Goal: Complete application form: Complete application form

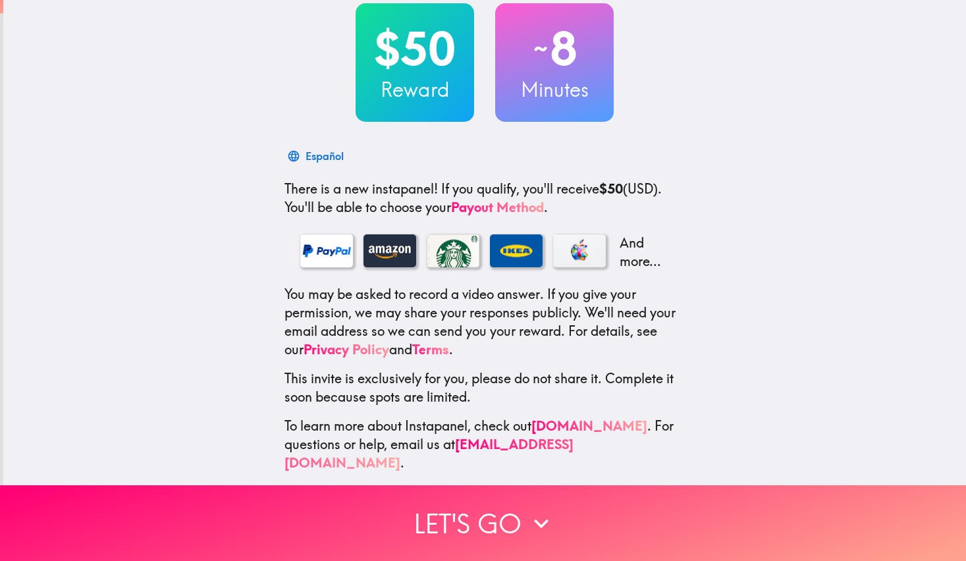
scroll to position [80, 0]
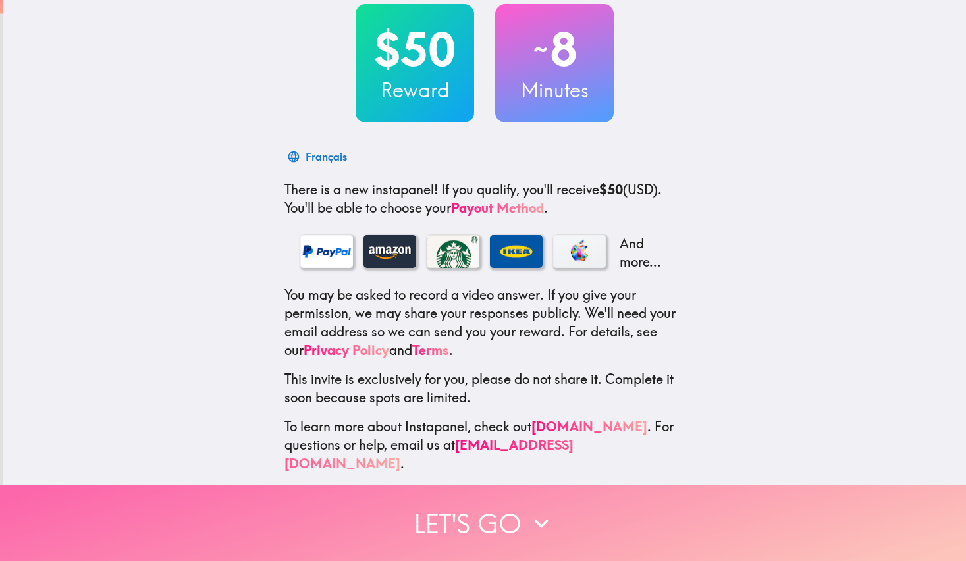
click at [443, 520] on button "Let's go" at bounding box center [483, 523] width 966 height 76
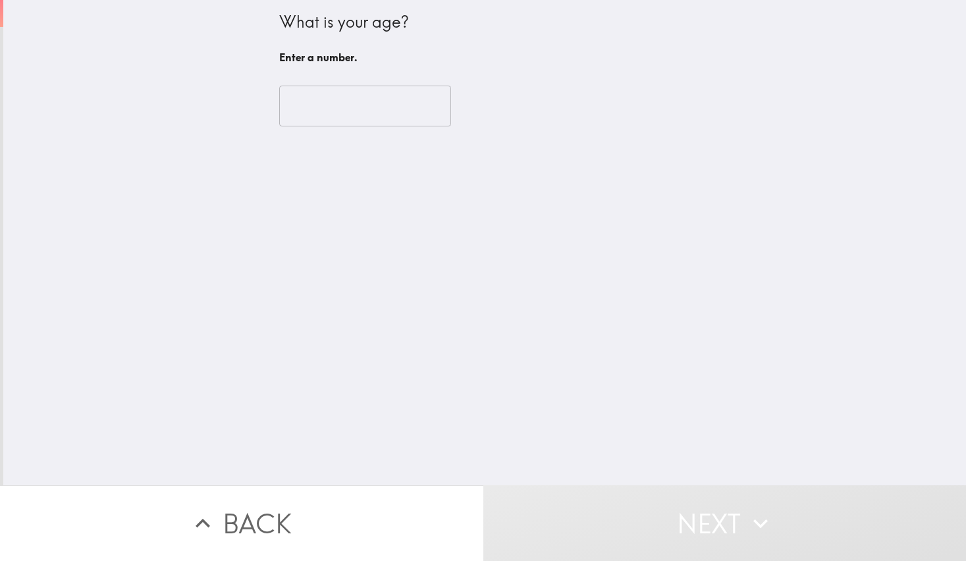
click at [384, 105] on input "number" at bounding box center [365, 106] width 172 height 41
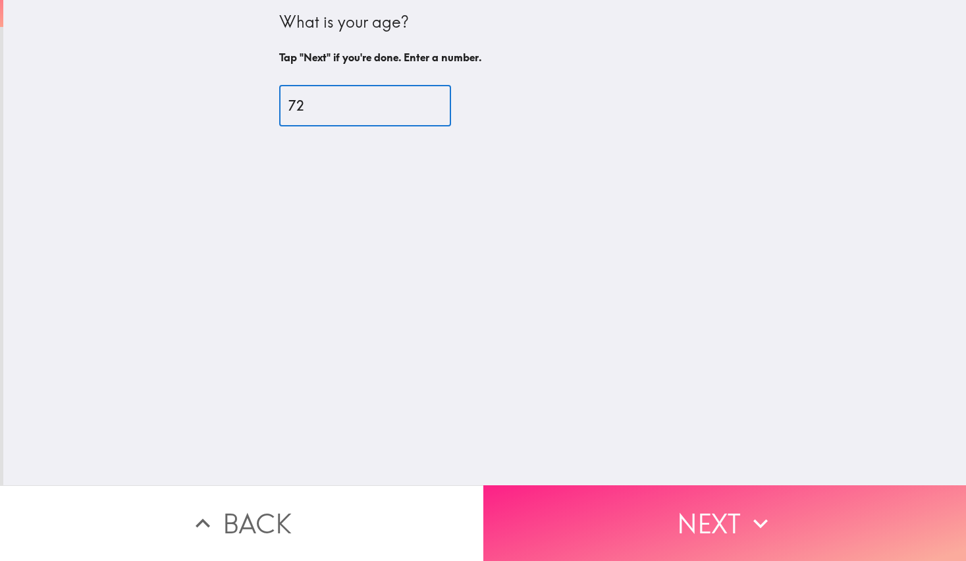
type input "72"
click at [697, 505] on button "Next" at bounding box center [724, 523] width 483 height 76
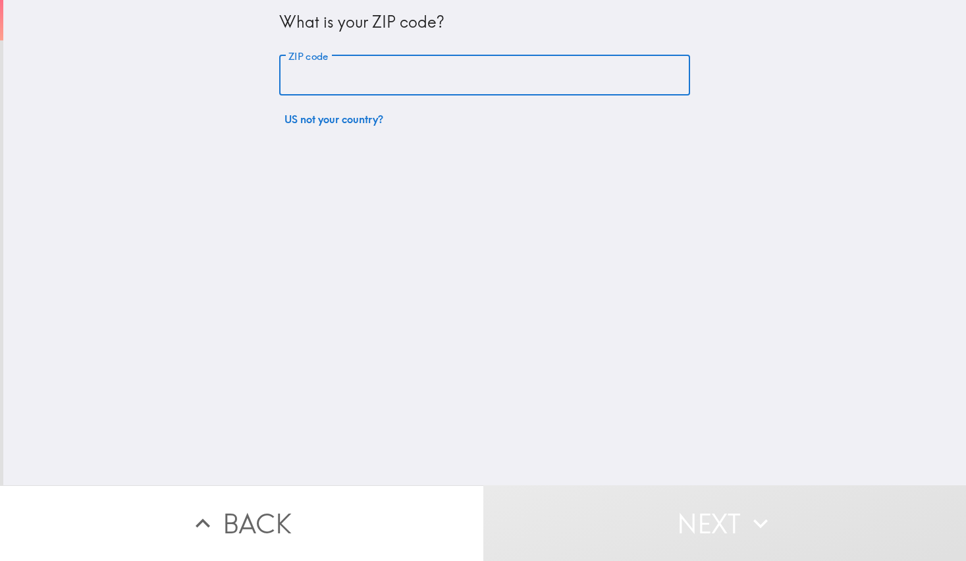
click at [385, 79] on input "ZIP code" at bounding box center [484, 75] width 411 height 41
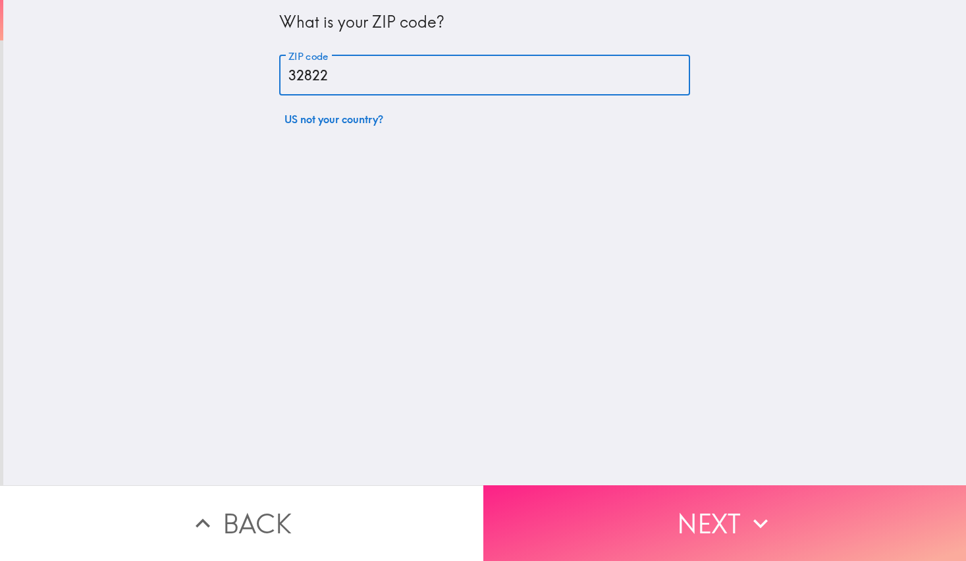
type input "32822"
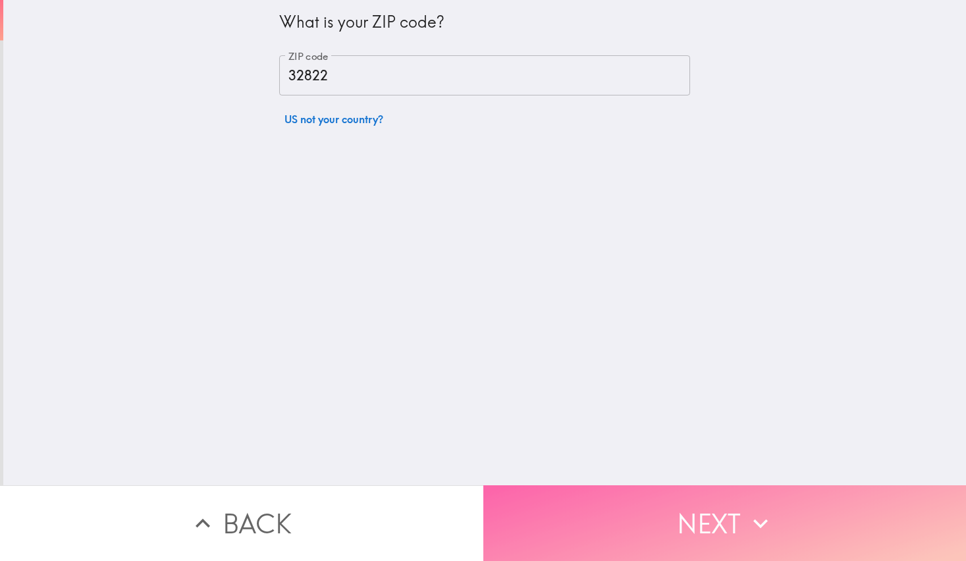
click at [717, 507] on button "Next" at bounding box center [724, 523] width 483 height 76
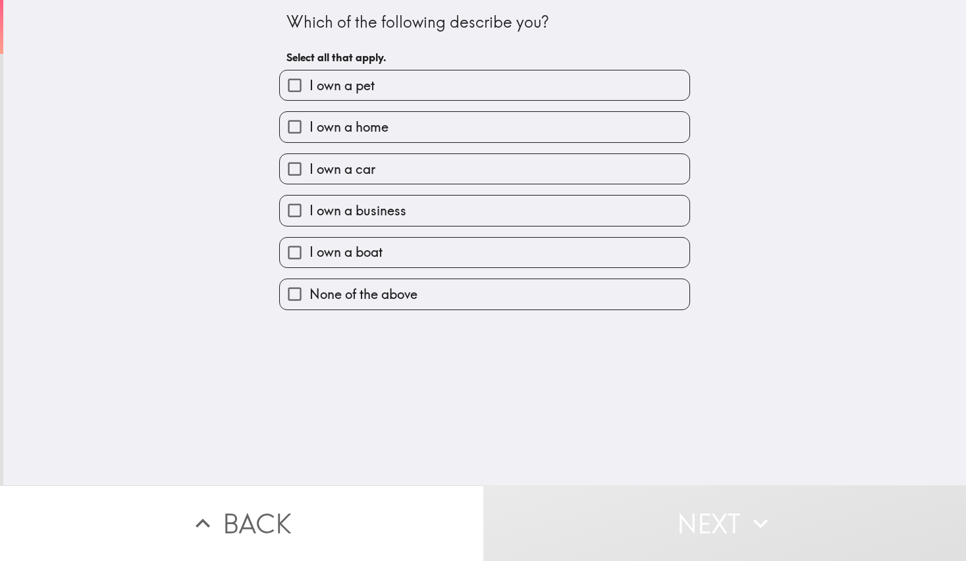
click at [284, 169] on input "I own a car" at bounding box center [295, 169] width 30 height 30
checkbox input "true"
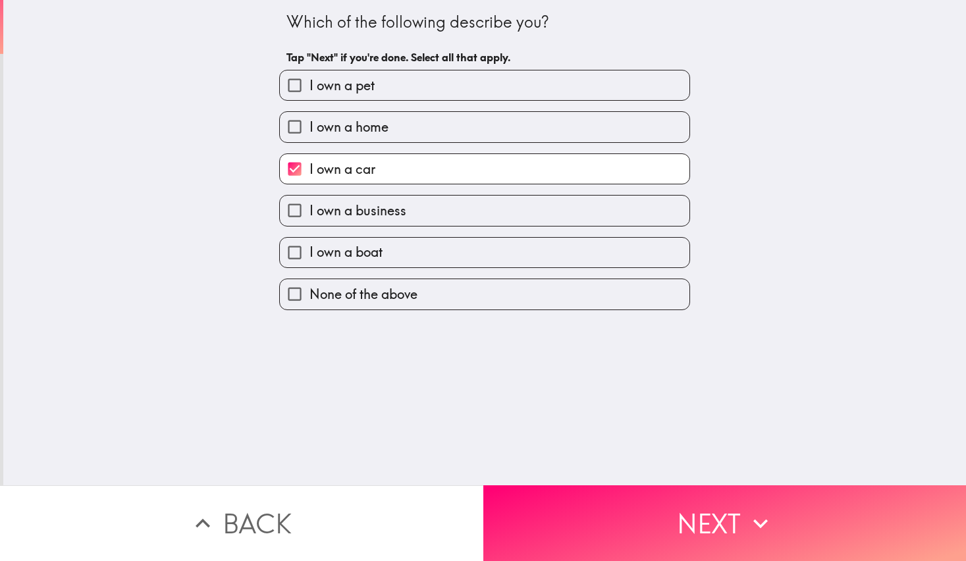
click at [282, 208] on input "I own a business" at bounding box center [295, 211] width 30 height 30
checkbox input "true"
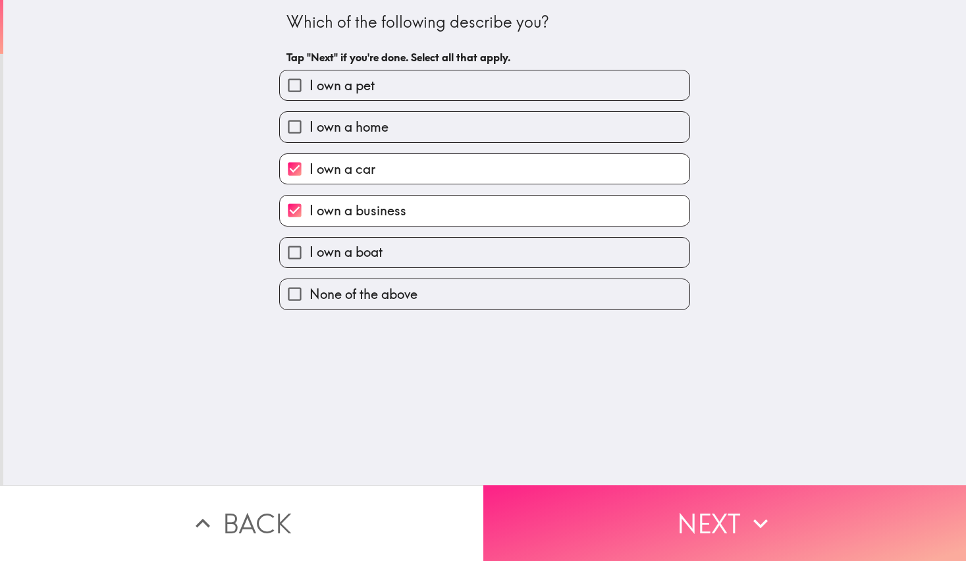
click at [701, 515] on button "Next" at bounding box center [724, 523] width 483 height 76
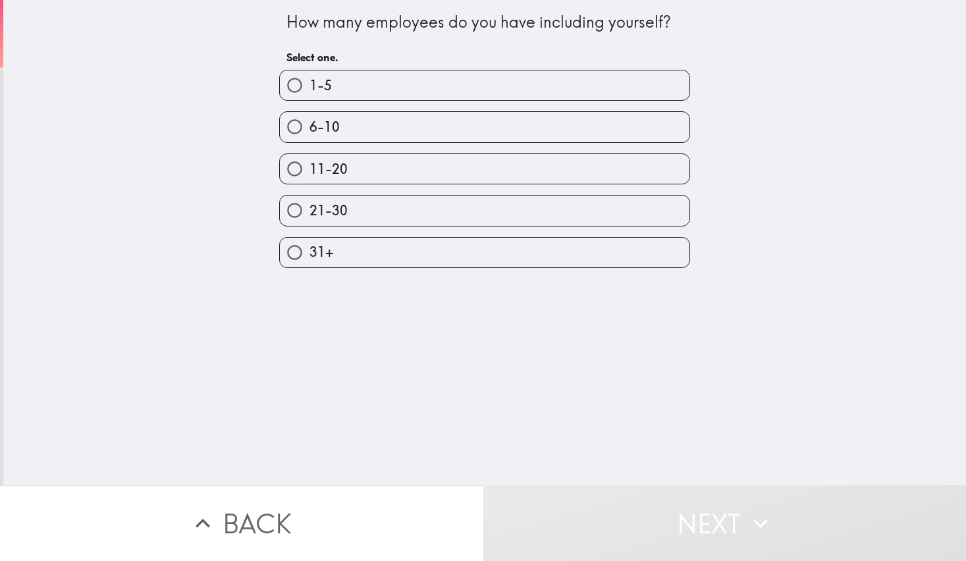
click at [285, 82] on input "1-5" at bounding box center [295, 85] width 30 height 30
radio input "true"
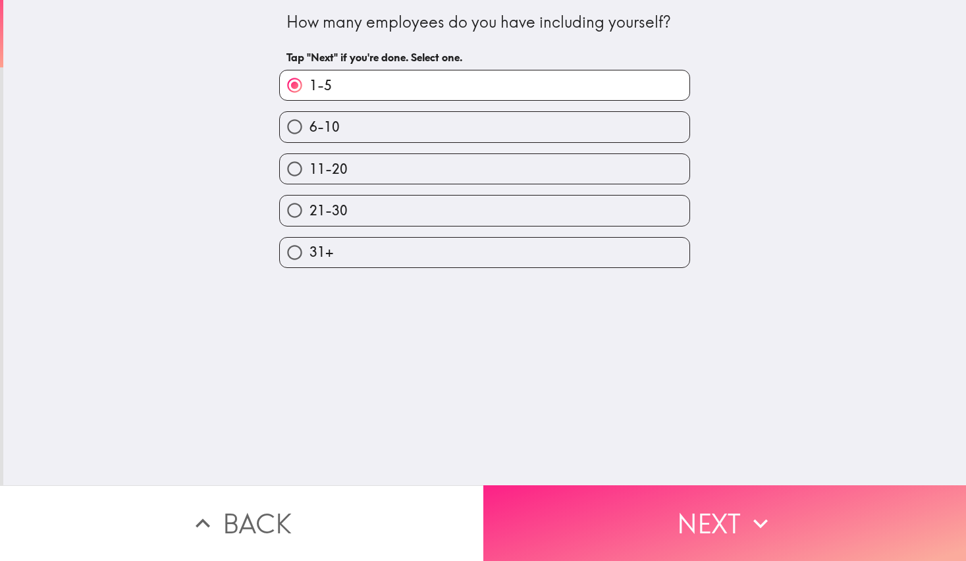
click at [720, 503] on button "Next" at bounding box center [724, 523] width 483 height 76
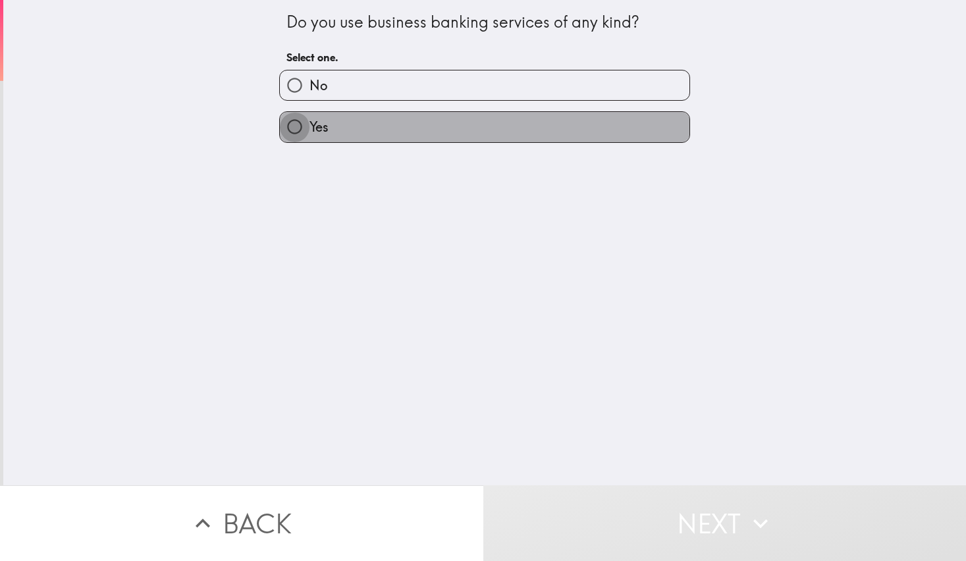
click at [288, 129] on input "Yes" at bounding box center [295, 127] width 30 height 30
radio input "true"
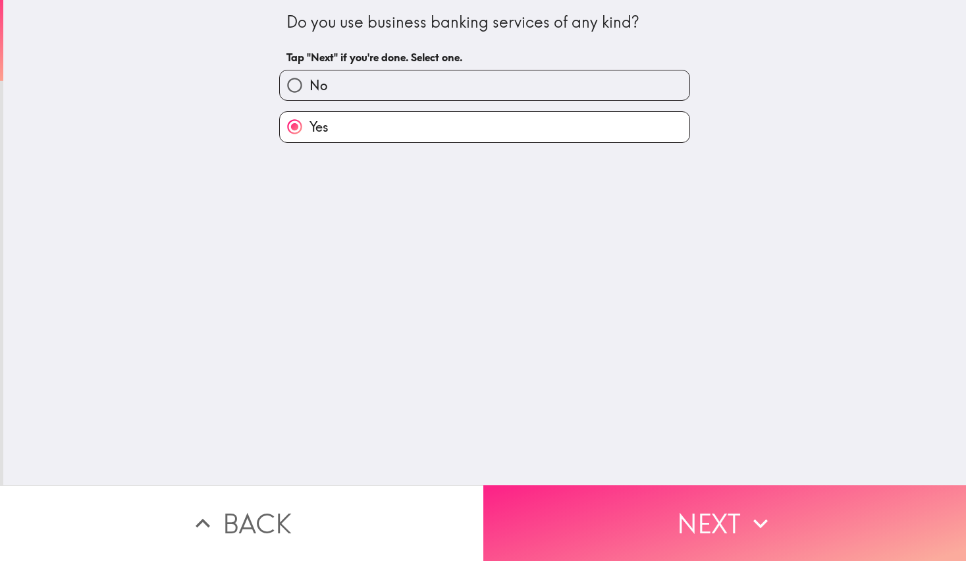
click at [784, 522] on button "Next" at bounding box center [724, 523] width 483 height 76
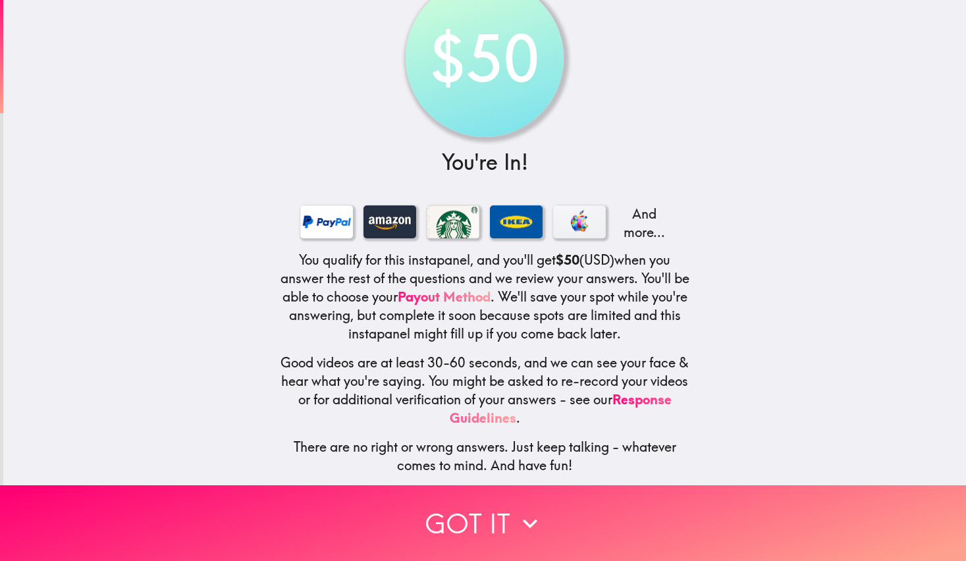
scroll to position [51, 0]
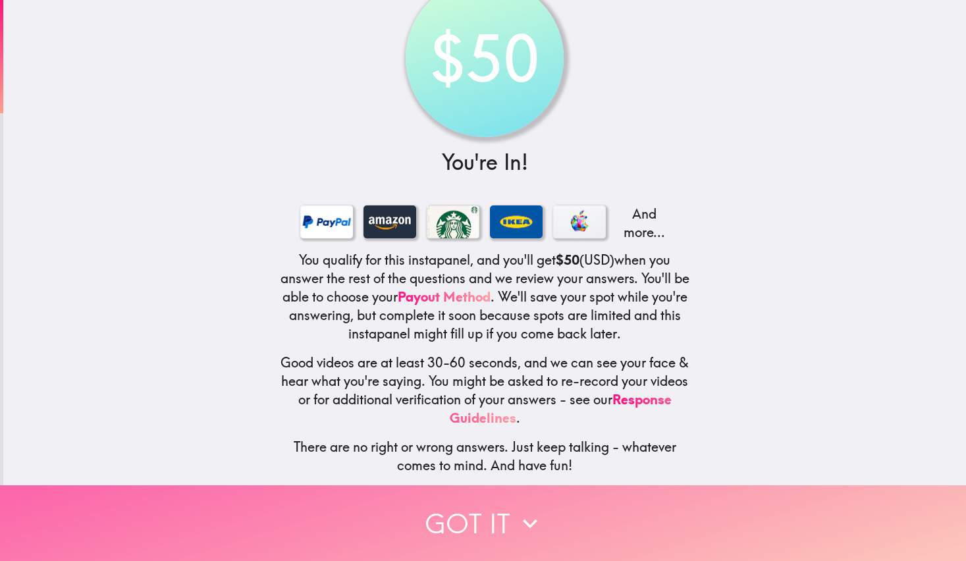
click at [555, 513] on button "Got it" at bounding box center [483, 523] width 966 height 76
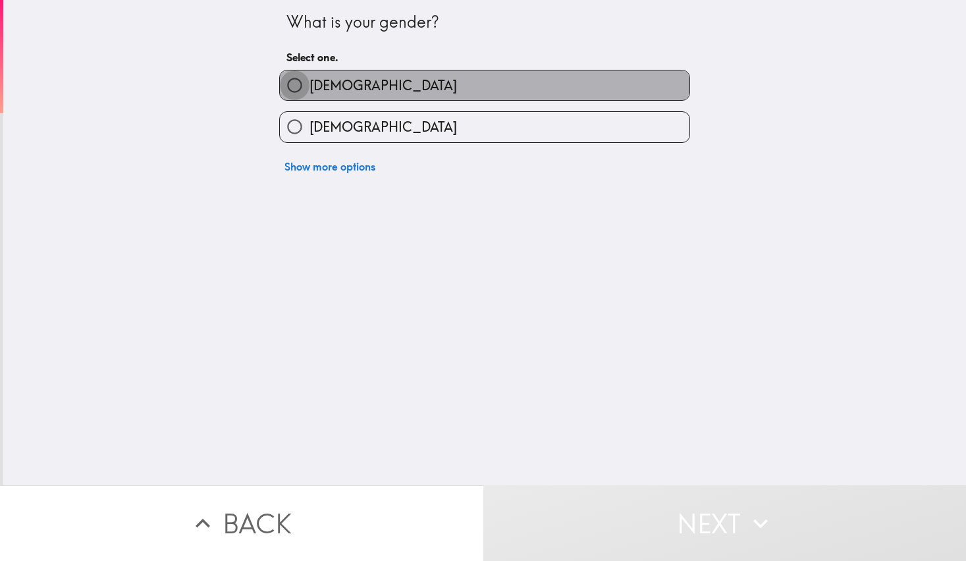
click at [285, 82] on input "[DEMOGRAPHIC_DATA]" at bounding box center [295, 85] width 30 height 30
radio input "true"
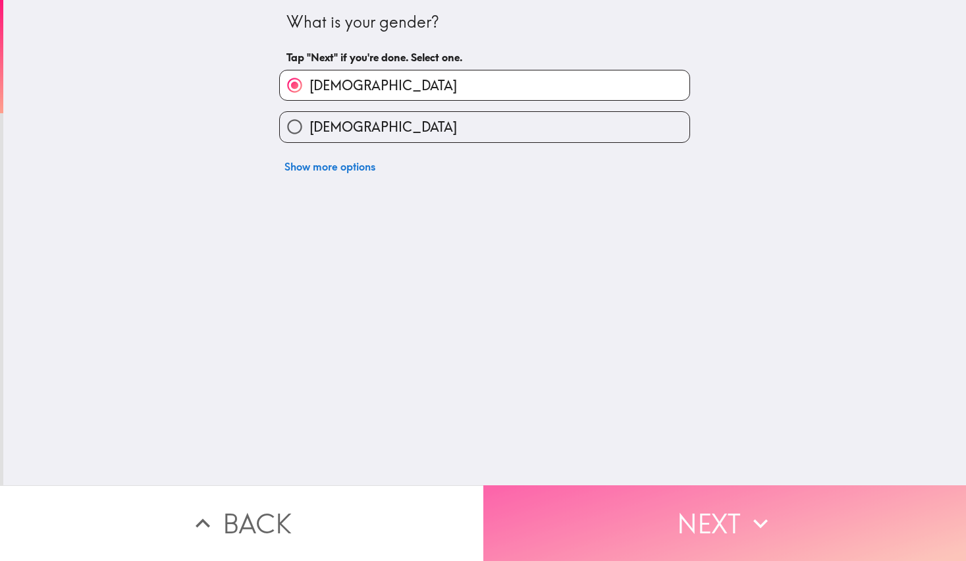
click at [783, 506] on button "Next" at bounding box center [724, 523] width 483 height 76
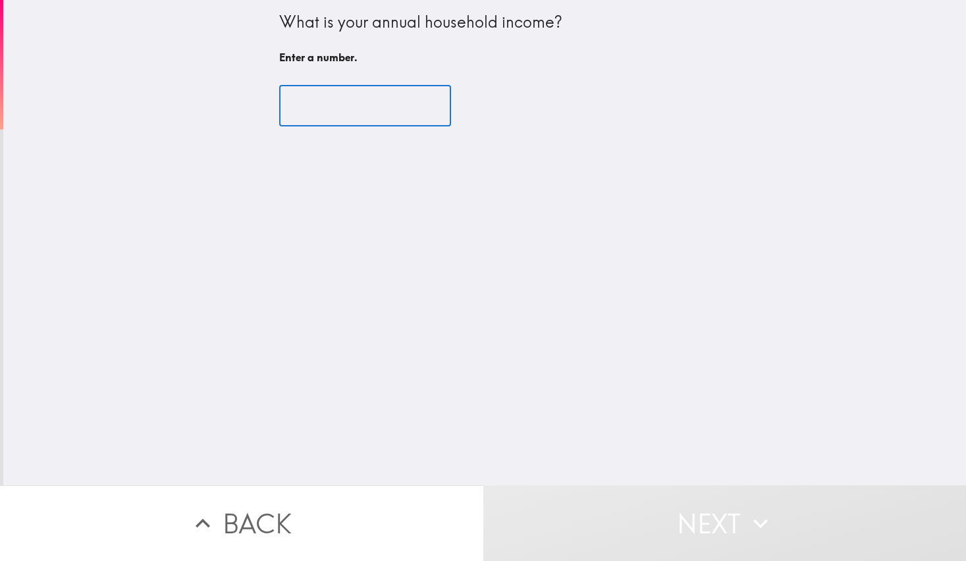
click at [363, 105] on input "number" at bounding box center [365, 106] width 172 height 41
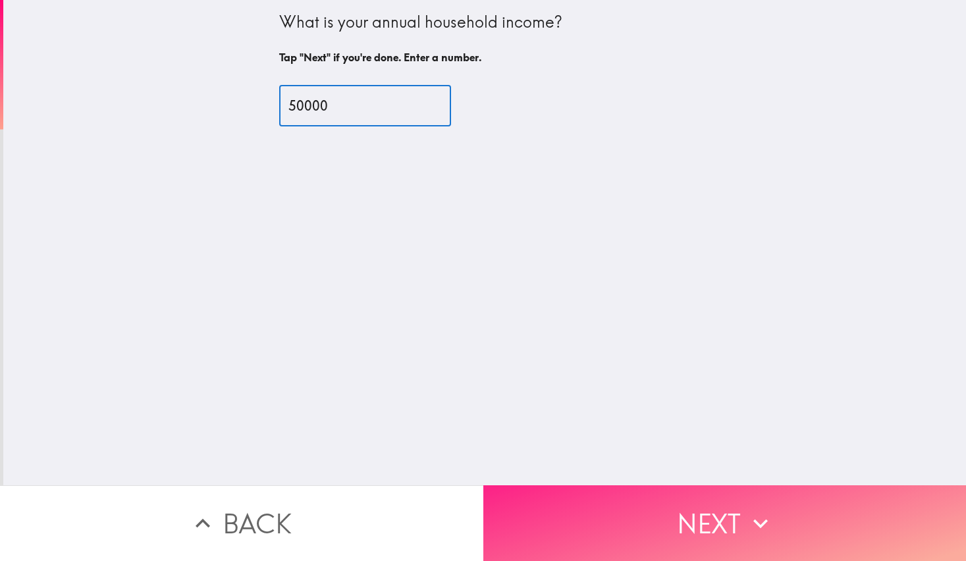
type input "50000"
click at [740, 524] on button "Next" at bounding box center [724, 523] width 483 height 76
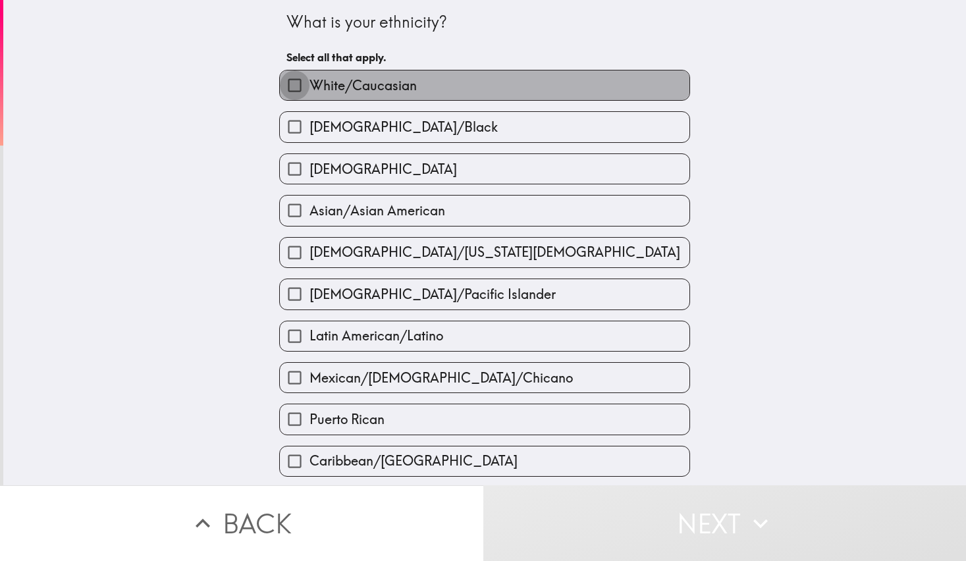
click at [285, 80] on input "White/Caucasian" at bounding box center [295, 85] width 30 height 30
checkbox input "true"
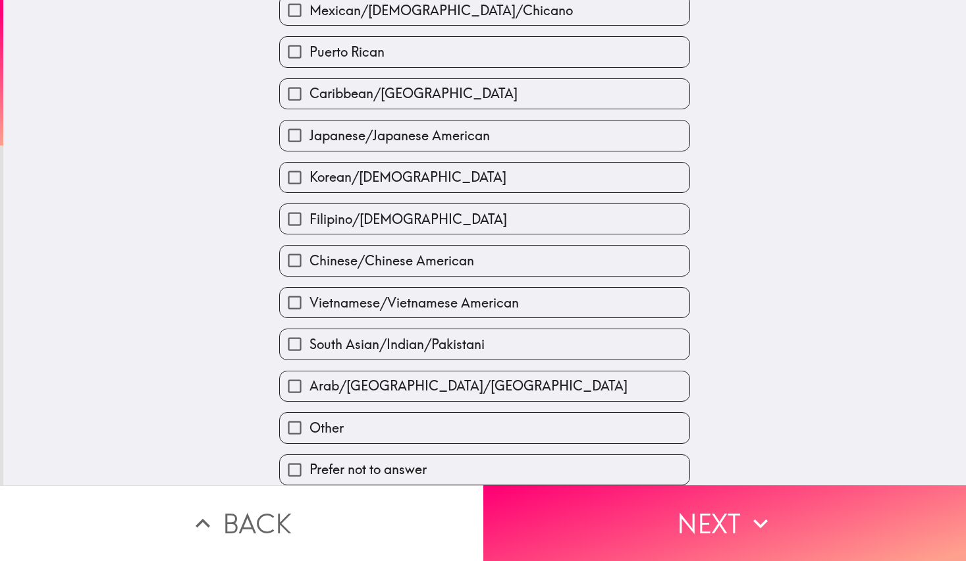
scroll to position [377, 0]
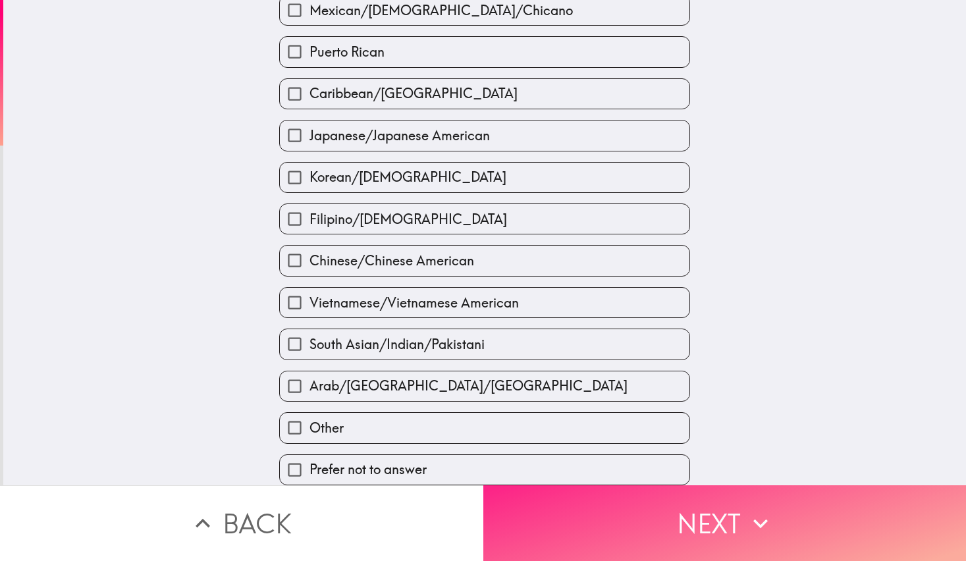
click at [738, 519] on button "Next" at bounding box center [724, 523] width 483 height 76
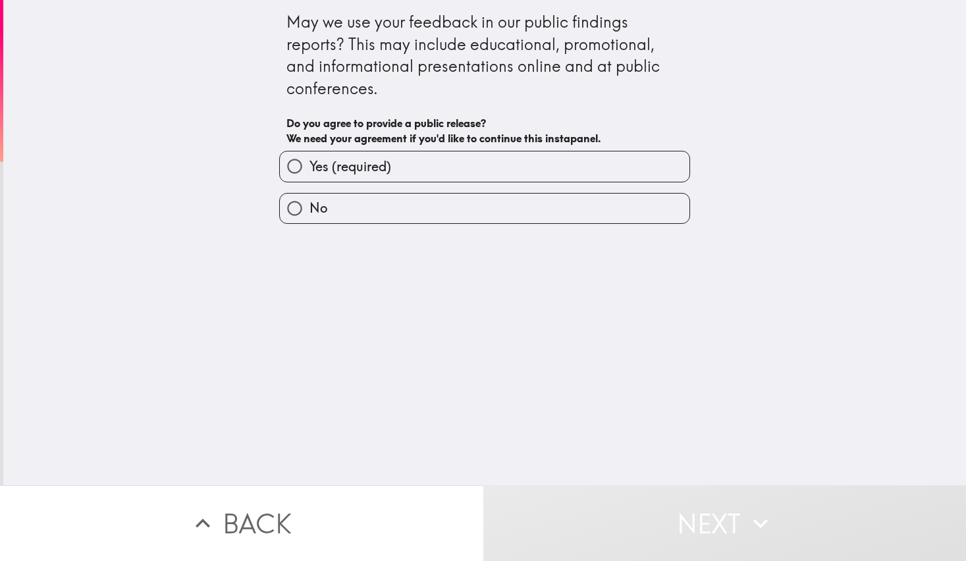
click at [285, 164] on input "Yes (required)" at bounding box center [295, 166] width 30 height 30
radio input "true"
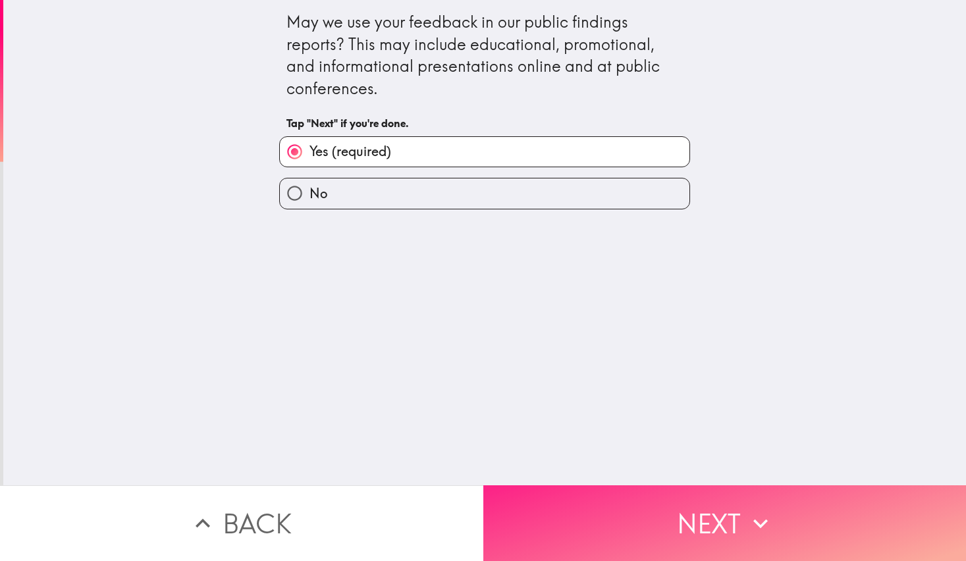
click at [778, 506] on button "Next" at bounding box center [724, 523] width 483 height 76
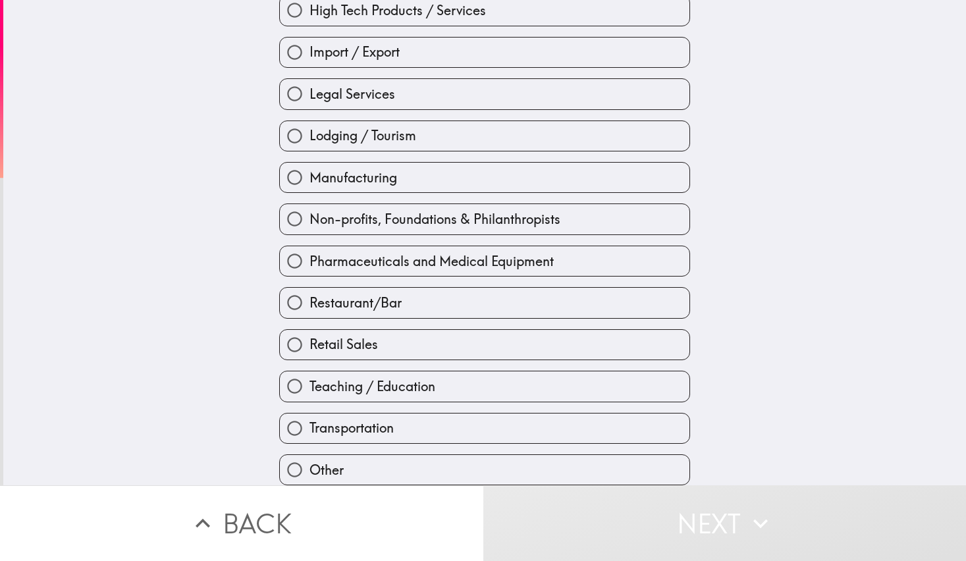
scroll to position [418, 0]
click at [286, 460] on input "Other" at bounding box center [295, 470] width 30 height 30
radio input "true"
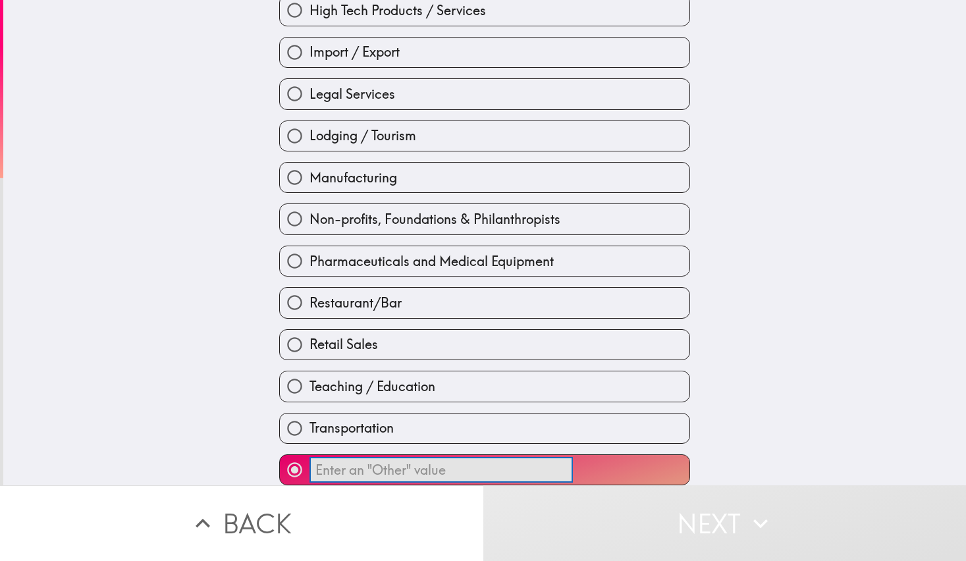
click at [481, 463] on input "​" at bounding box center [441, 470] width 263 height 26
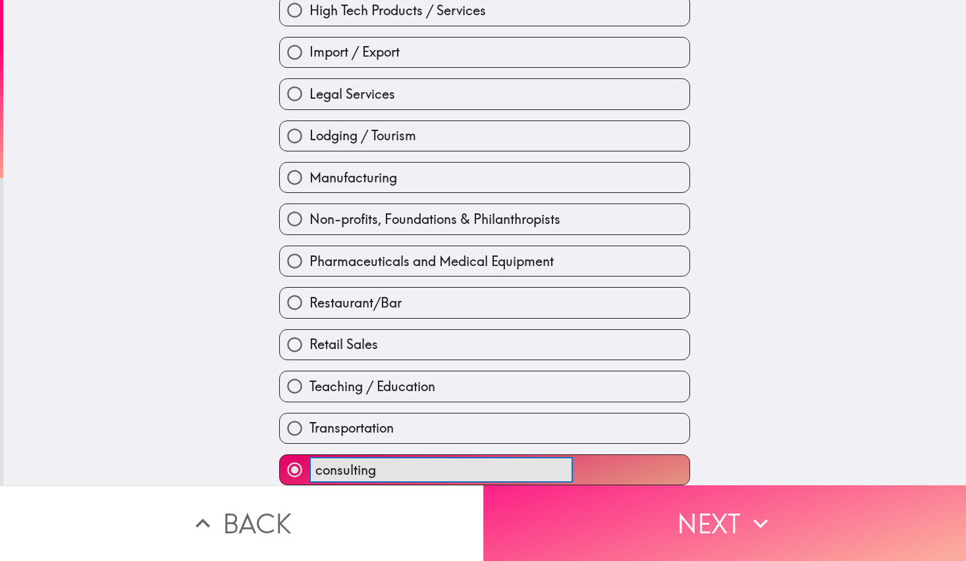
type input "consulting"
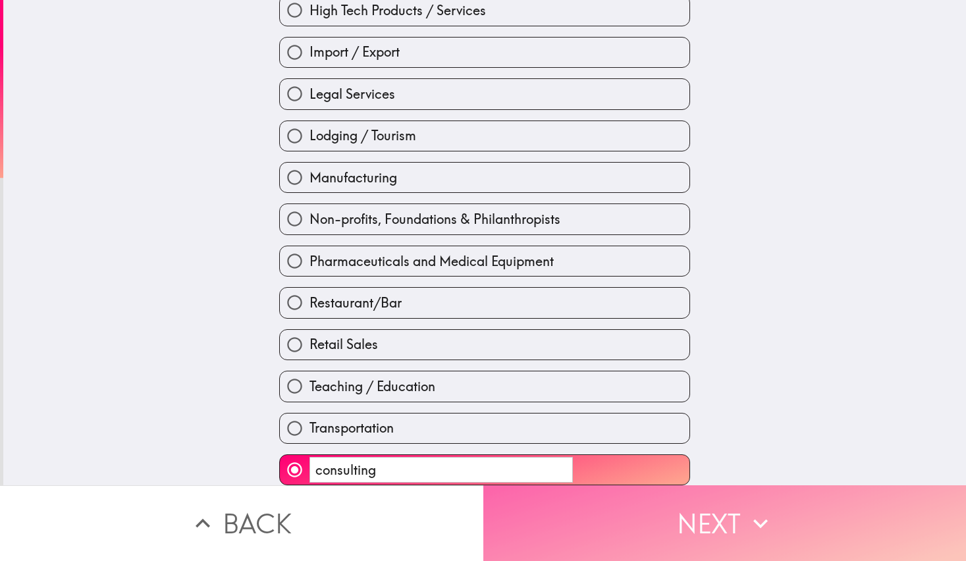
click at [771, 501] on button "Next" at bounding box center [724, 523] width 483 height 76
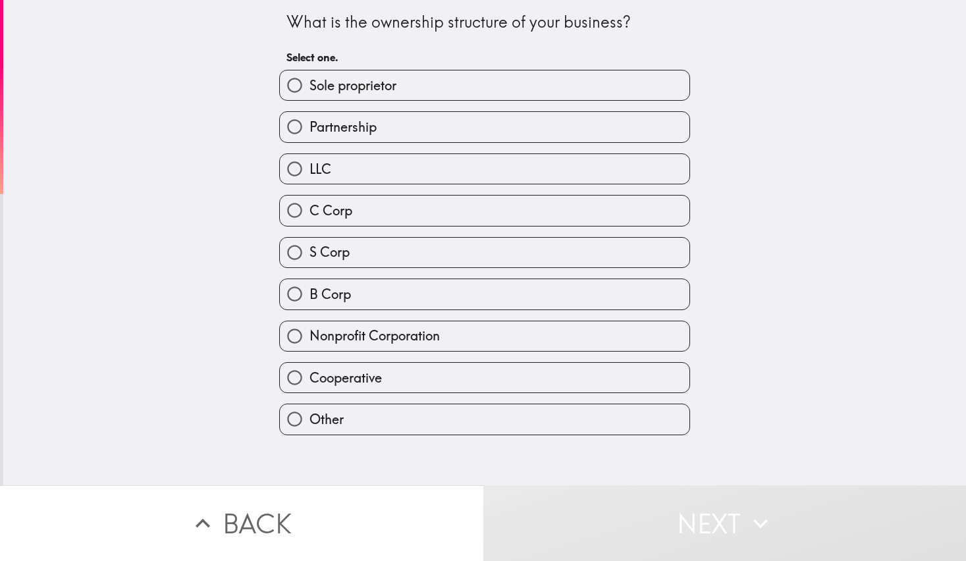
click at [286, 169] on input "LLC" at bounding box center [295, 169] width 30 height 30
radio input "true"
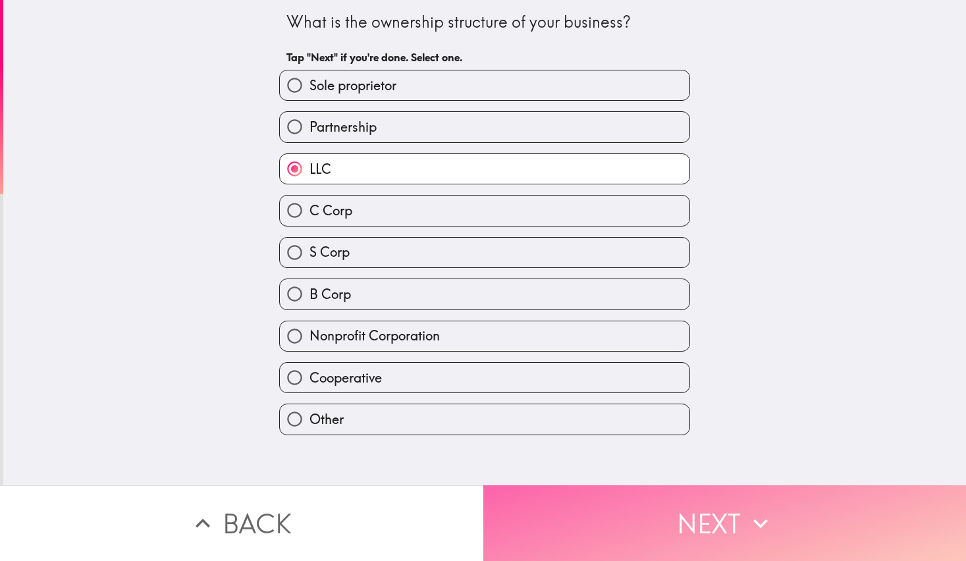
click at [763, 518] on icon "button" at bounding box center [760, 523] width 29 height 29
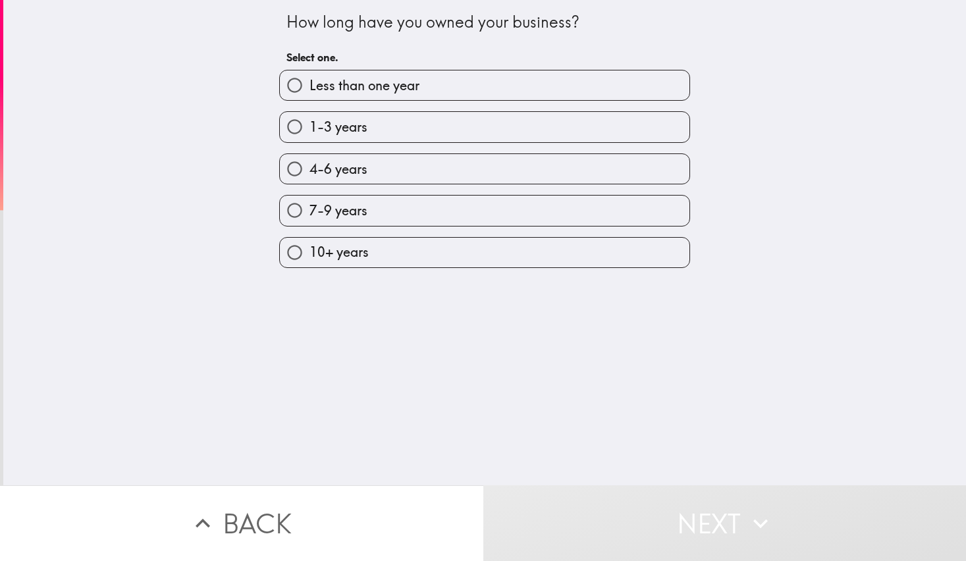
click at [286, 209] on input "7-9 years" at bounding box center [295, 211] width 30 height 30
radio input "true"
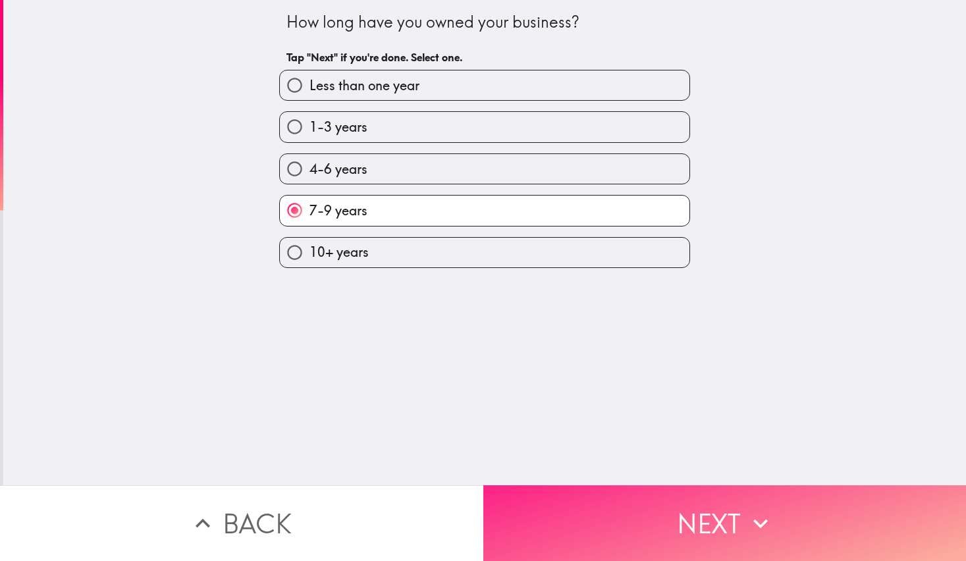
click at [772, 521] on button "Next" at bounding box center [724, 523] width 483 height 76
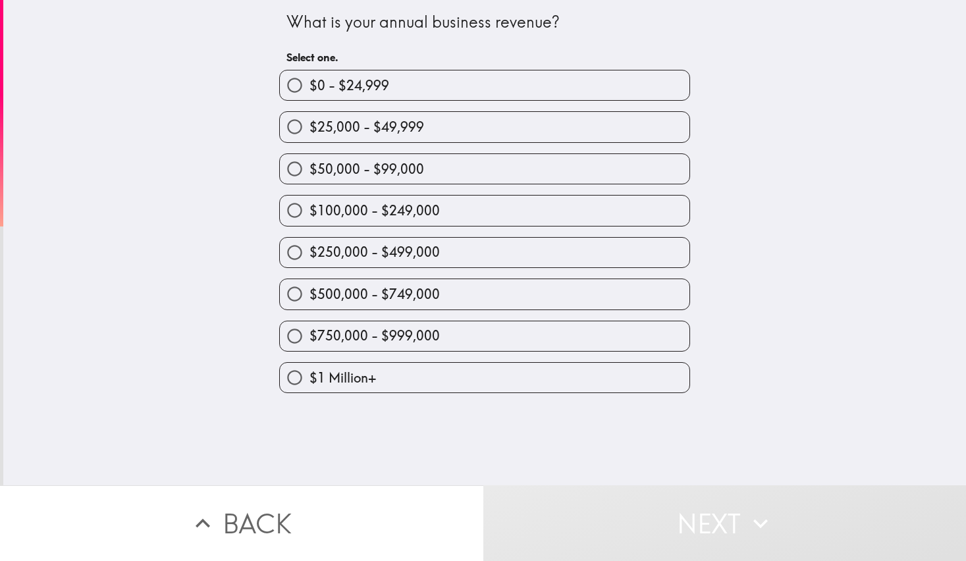
click at [280, 128] on input "$25,000 - $49,999" at bounding box center [295, 127] width 30 height 30
radio input "true"
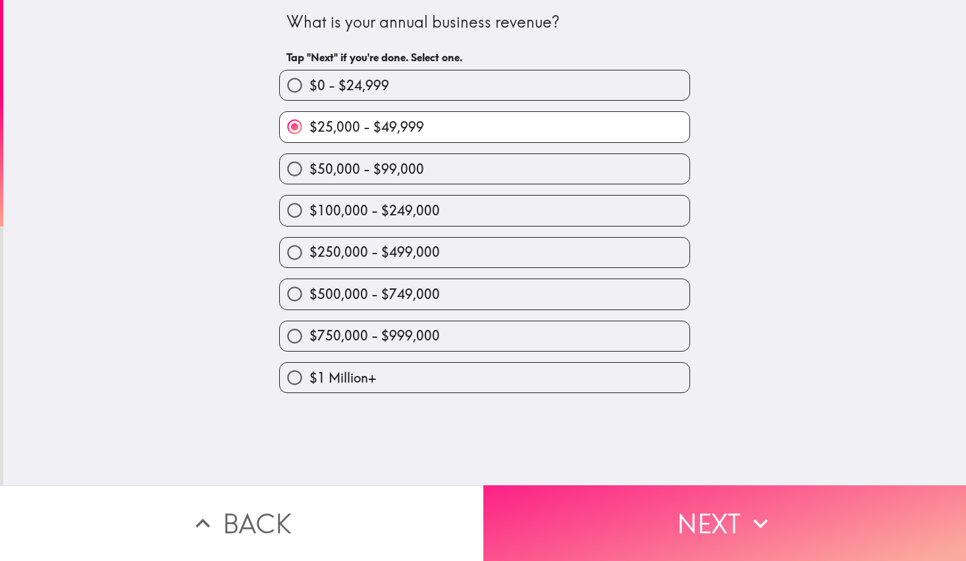
click at [742, 532] on button "Next" at bounding box center [724, 523] width 483 height 76
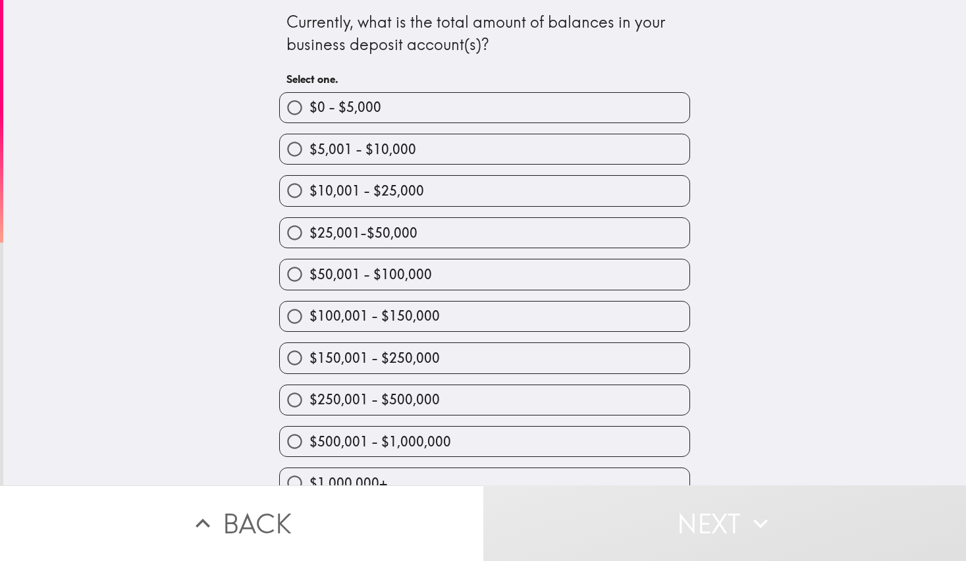
click at [287, 193] on input "$10,001 - $25,000" at bounding box center [295, 191] width 30 height 30
radio input "true"
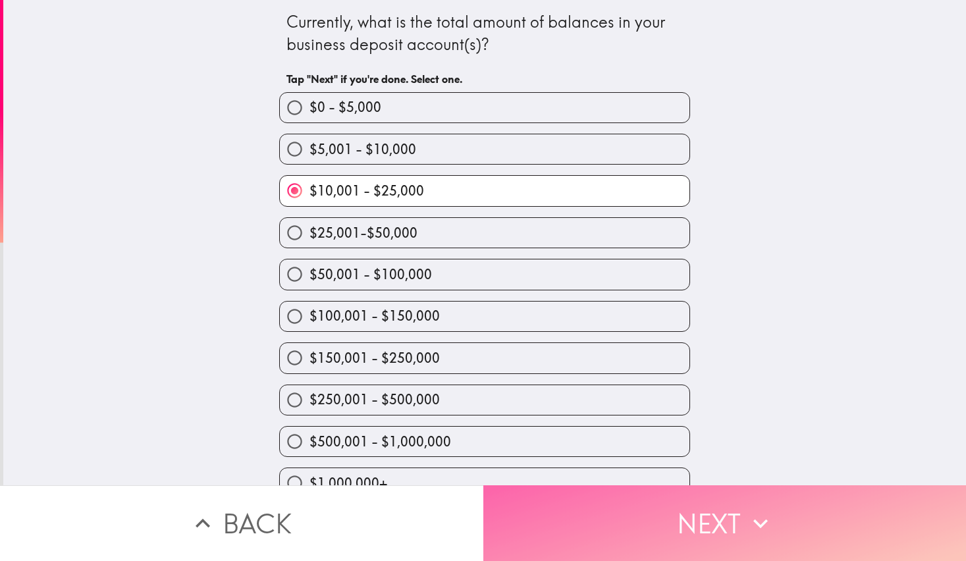
click at [776, 513] on button "Next" at bounding box center [724, 523] width 483 height 76
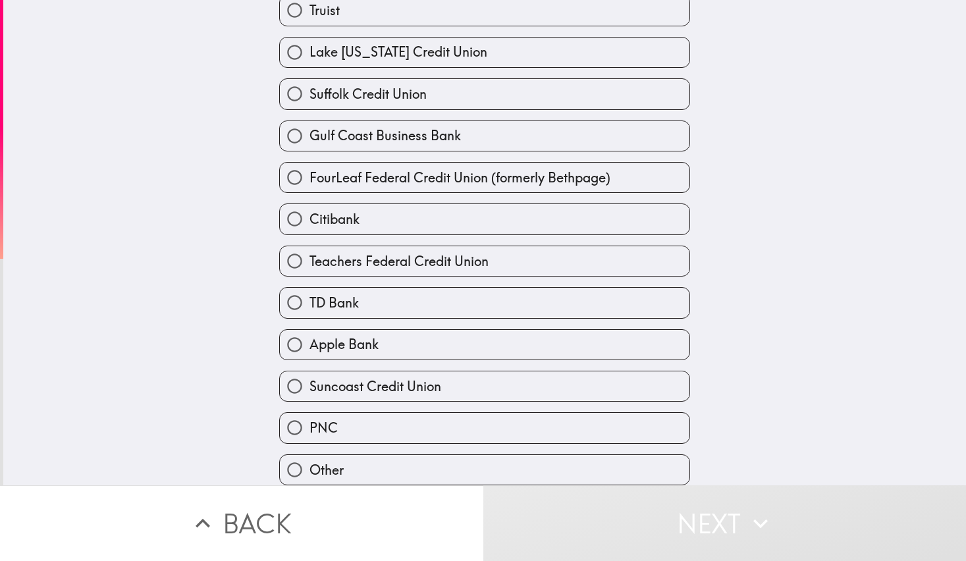
scroll to position [273, 0]
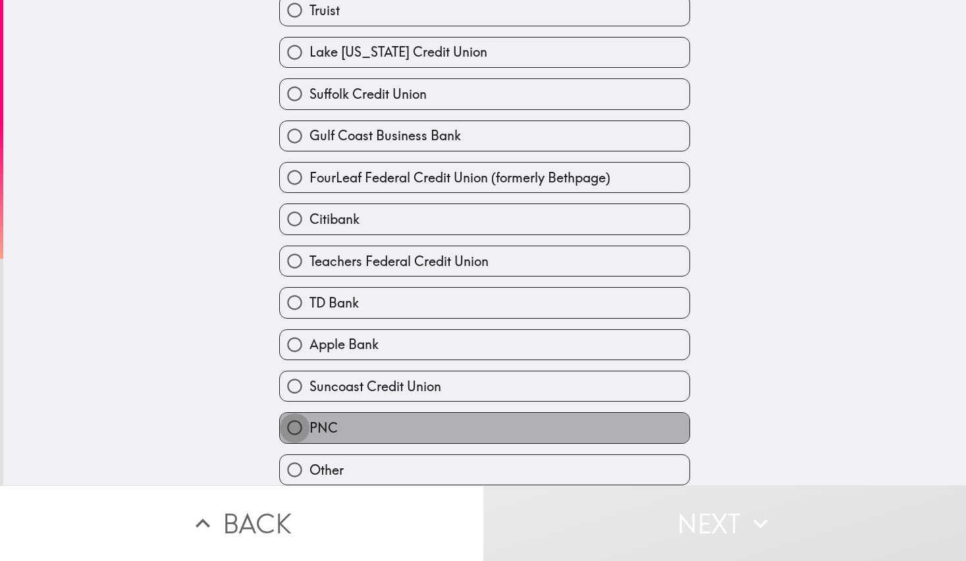
click at [280, 415] on input "PNC" at bounding box center [295, 428] width 30 height 30
radio input "true"
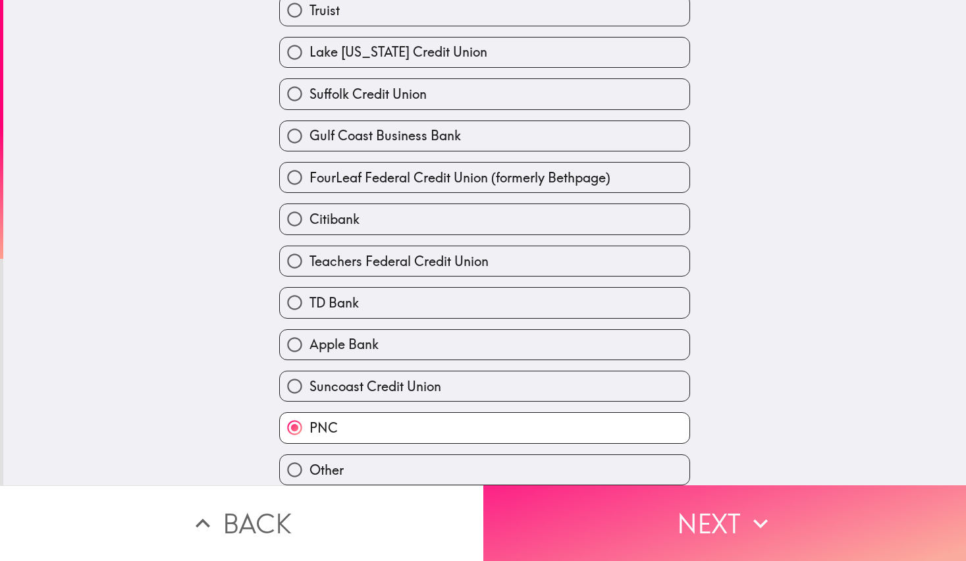
click at [792, 512] on button "Next" at bounding box center [724, 523] width 483 height 76
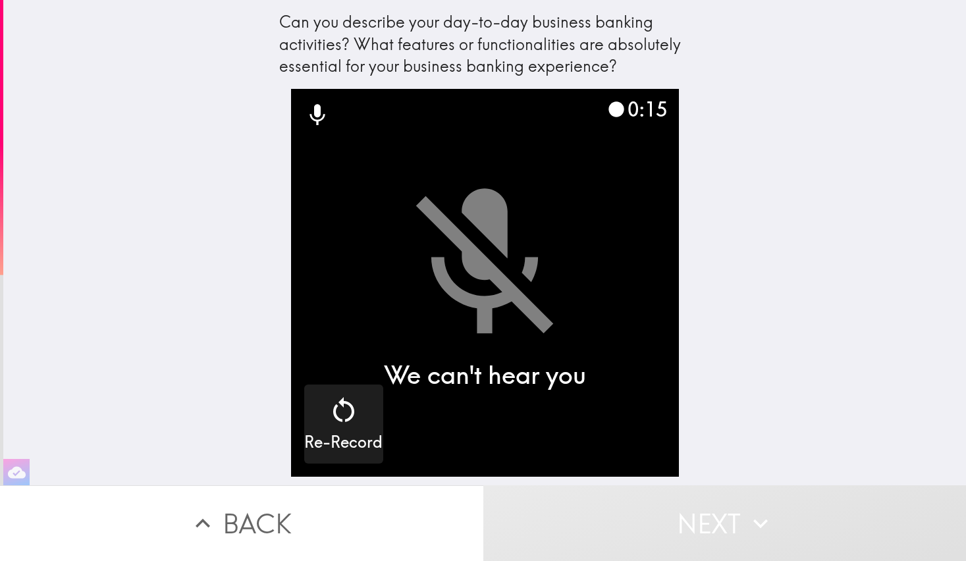
click at [310, 107] on icon at bounding box center [317, 114] width 15 height 21
click at [310, 110] on icon at bounding box center [317, 114] width 15 height 21
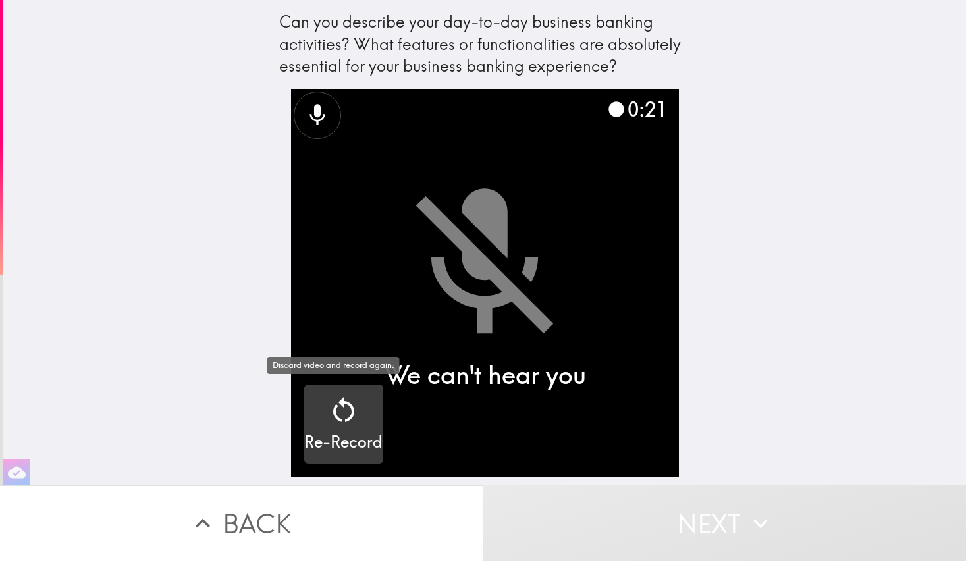
click at [334, 409] on icon "button" at bounding box center [344, 410] width 32 height 32
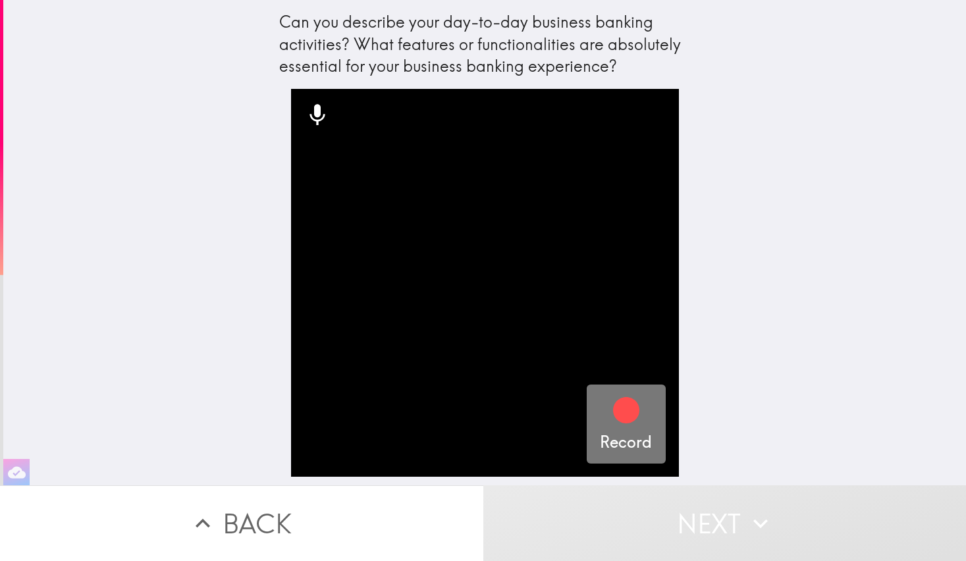
click at [617, 418] on icon "button" at bounding box center [626, 410] width 26 height 26
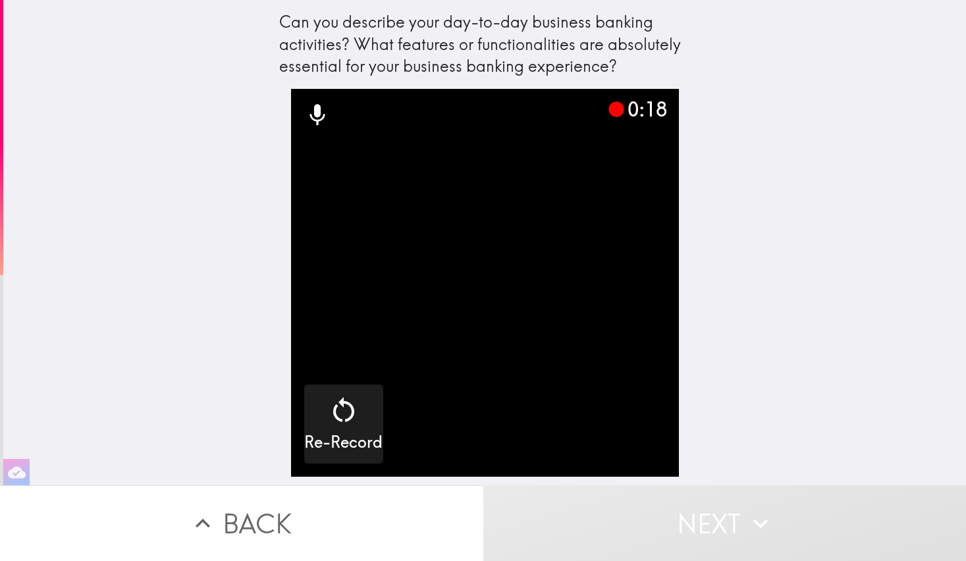
click at [528, 402] on video "button" at bounding box center [485, 283] width 388 height 388
click at [489, 259] on video "button" at bounding box center [485, 283] width 388 height 388
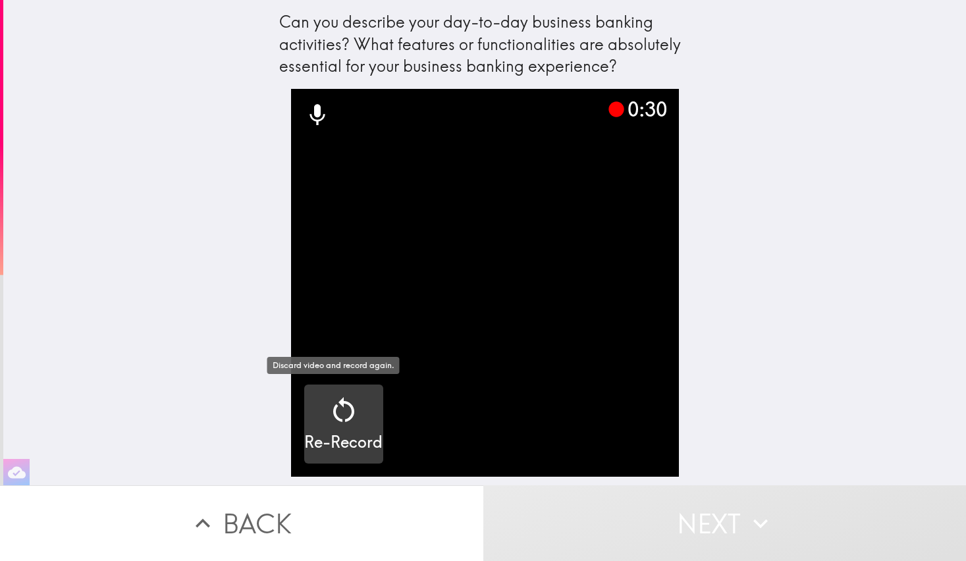
click at [333, 402] on icon "button" at bounding box center [343, 409] width 21 height 25
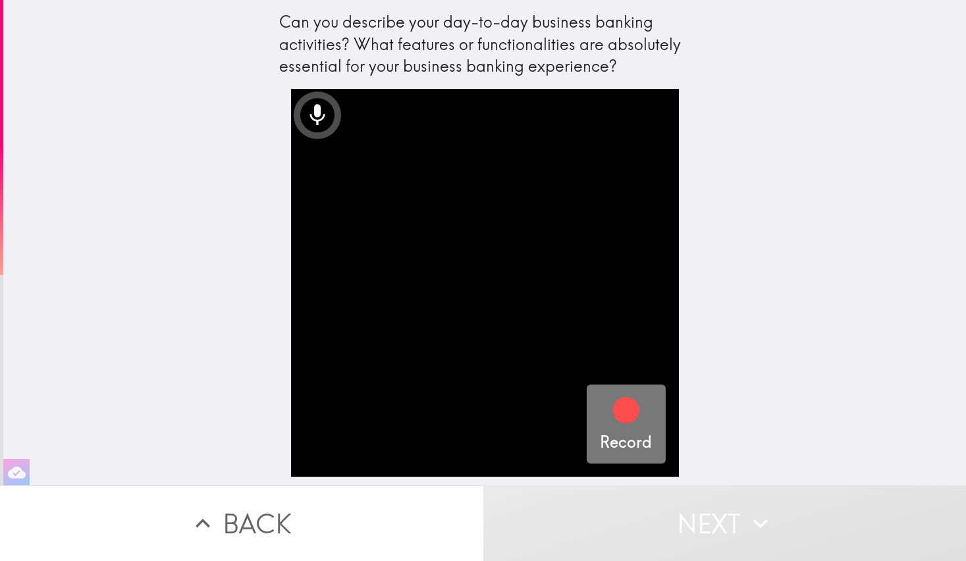
click at [626, 413] on icon "button" at bounding box center [626, 410] width 26 height 26
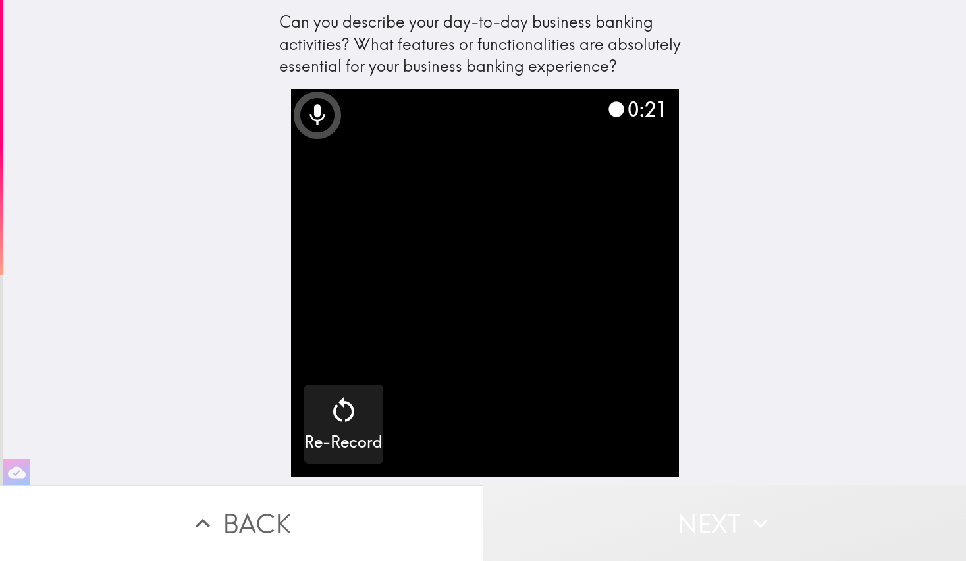
click at [645, 527] on button "Next" at bounding box center [724, 523] width 483 height 76
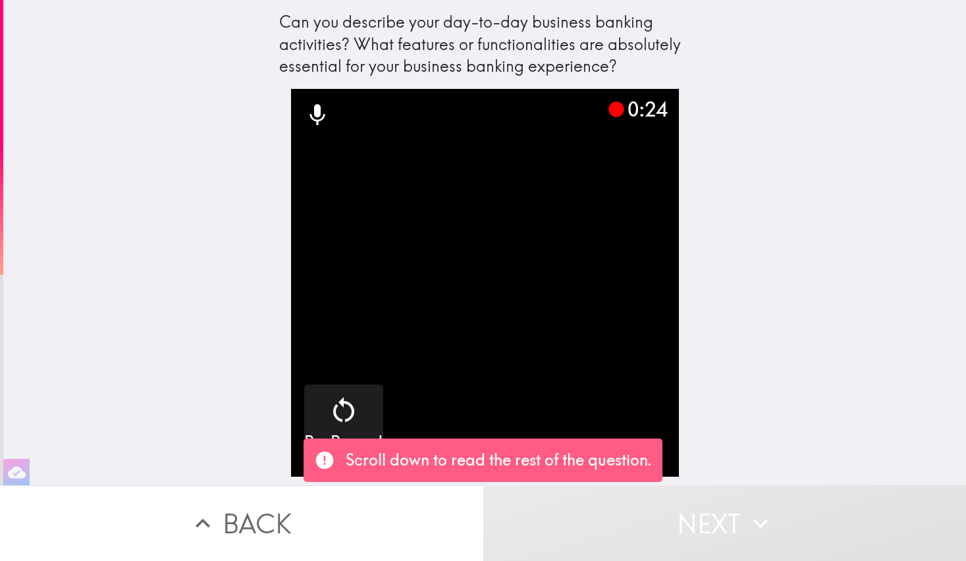
click at [719, 408] on div "Can you describe your day-to-day business banking activities? What features or …" at bounding box center [484, 242] width 963 height 485
click at [370, 469] on p "Scroll down to read the rest of the question." at bounding box center [499, 460] width 306 height 22
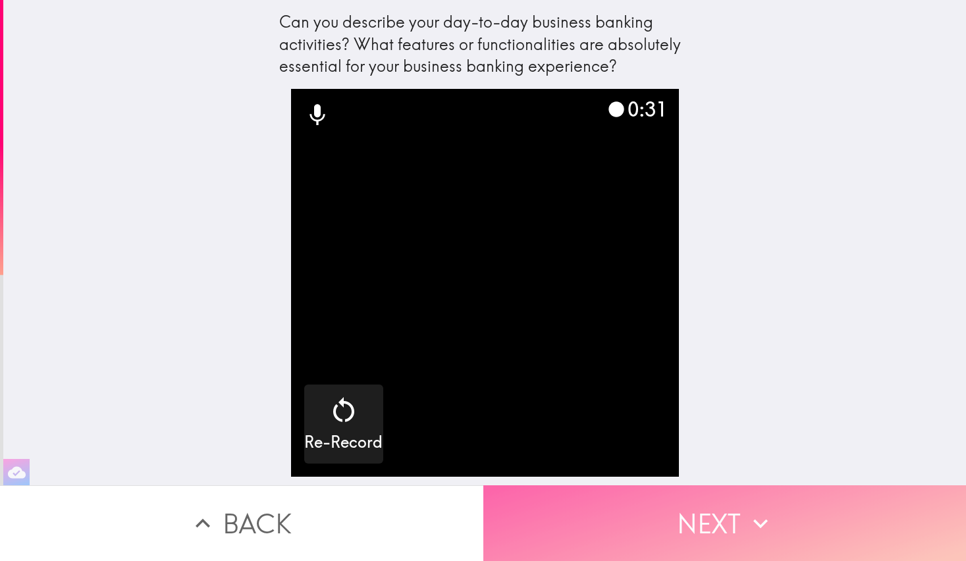
click at [725, 506] on button "Next" at bounding box center [724, 523] width 483 height 76
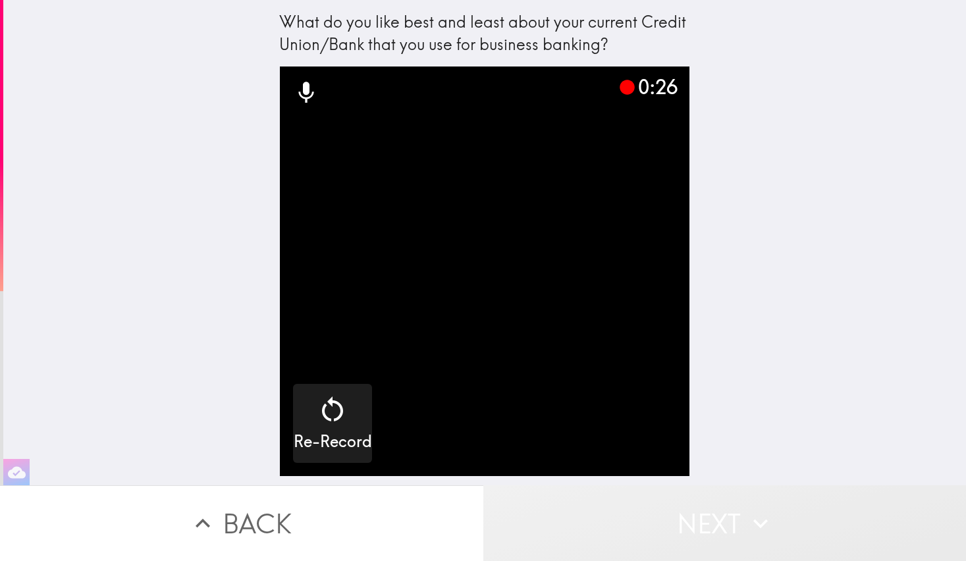
click at [672, 512] on button "Next" at bounding box center [724, 523] width 483 height 76
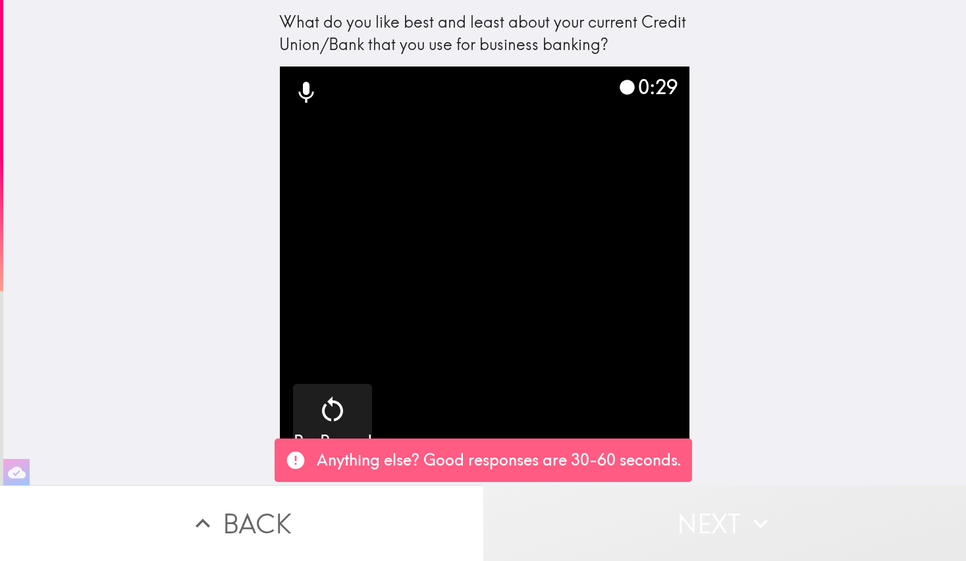
click at [610, 503] on button "Next" at bounding box center [724, 523] width 483 height 76
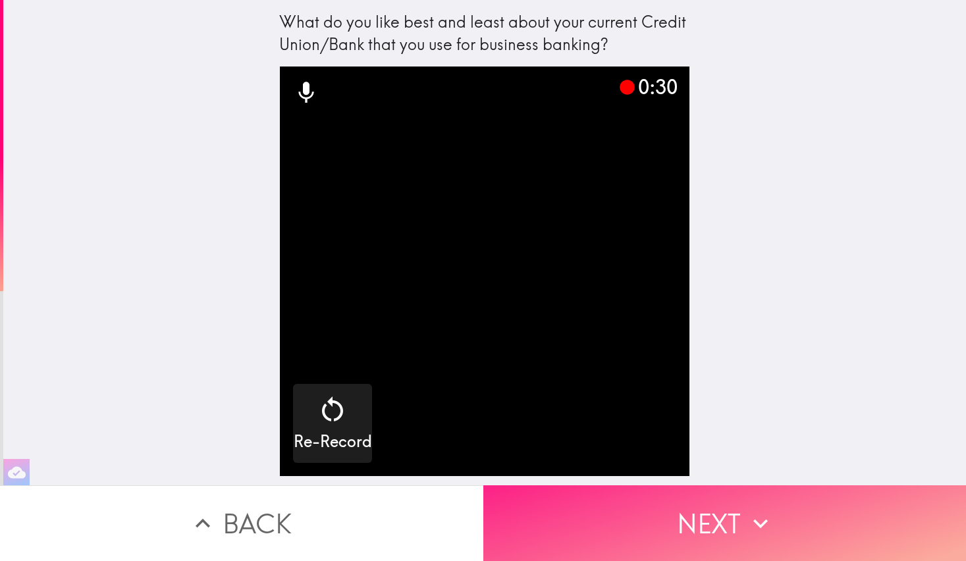
click at [682, 528] on button "Next" at bounding box center [724, 523] width 483 height 76
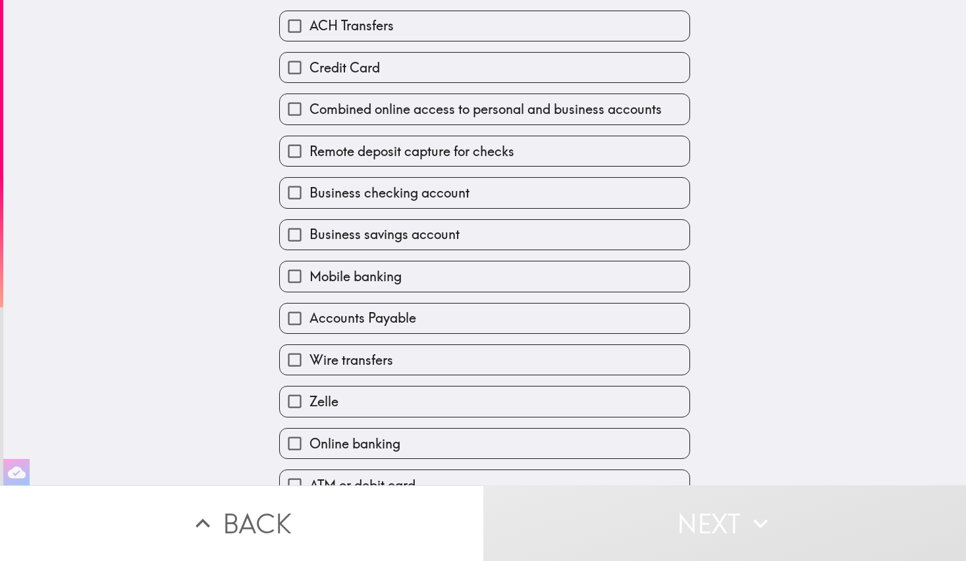
scroll to position [211, 0]
click at [835, 294] on div "Please indicate which products and/or services you currently use to manage your…" at bounding box center [484, 242] width 963 height 485
click at [287, 111] on input "Combined online access to personal and business accounts" at bounding box center [295, 108] width 30 height 30
checkbox input "true"
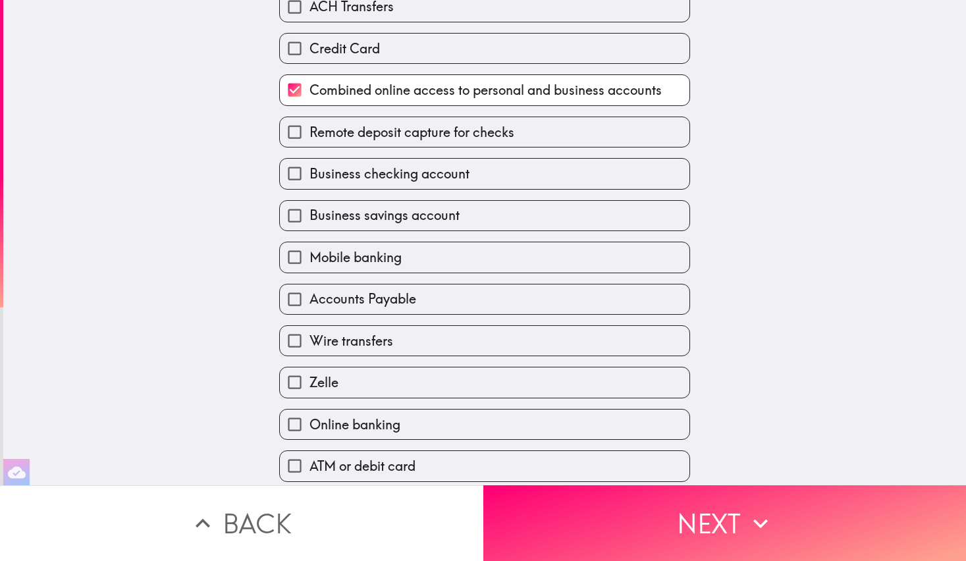
scroll to position [236, 0]
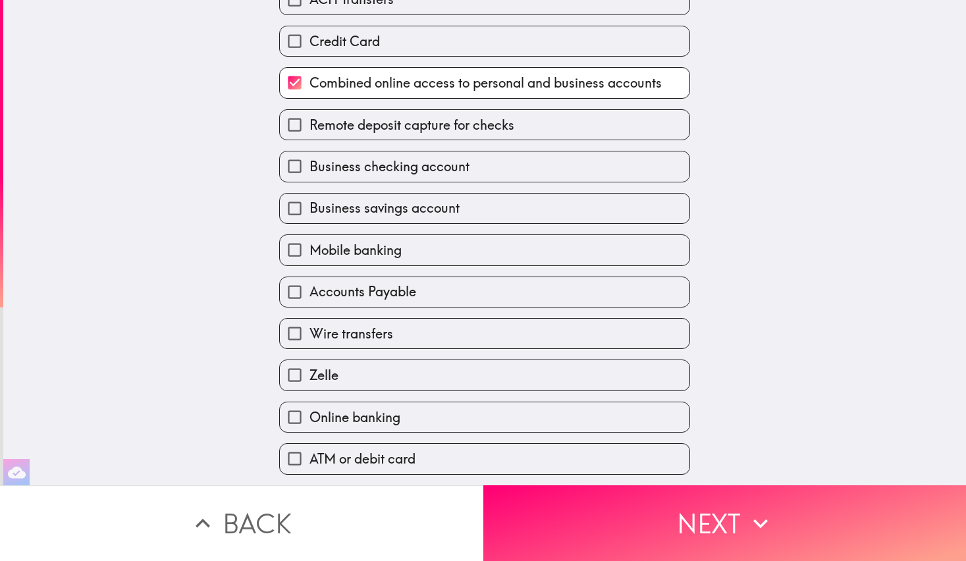
click at [281, 124] on input "Remote deposit capture for checks" at bounding box center [295, 125] width 30 height 30
checkbox input "true"
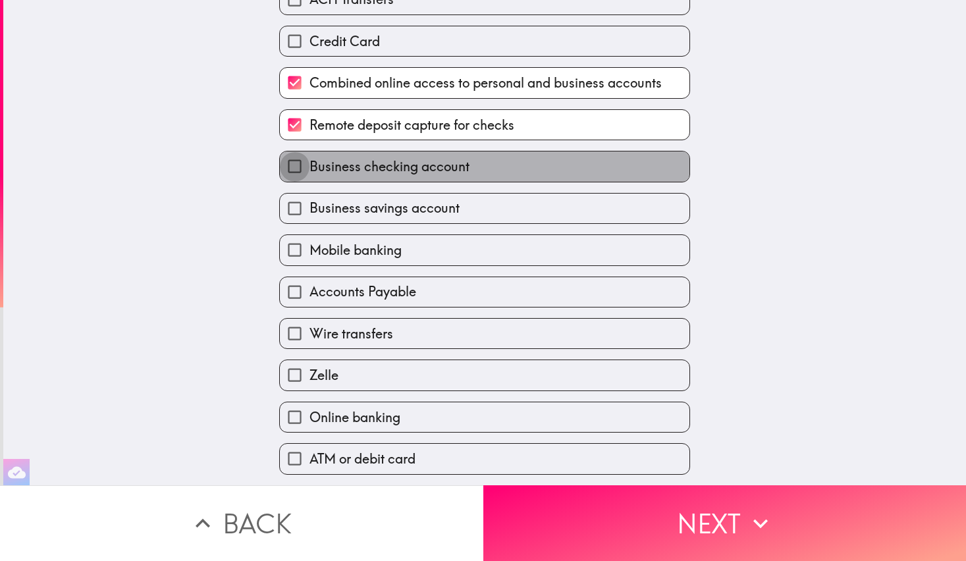
click at [286, 173] on input "Business checking account" at bounding box center [295, 166] width 30 height 30
checkbox input "true"
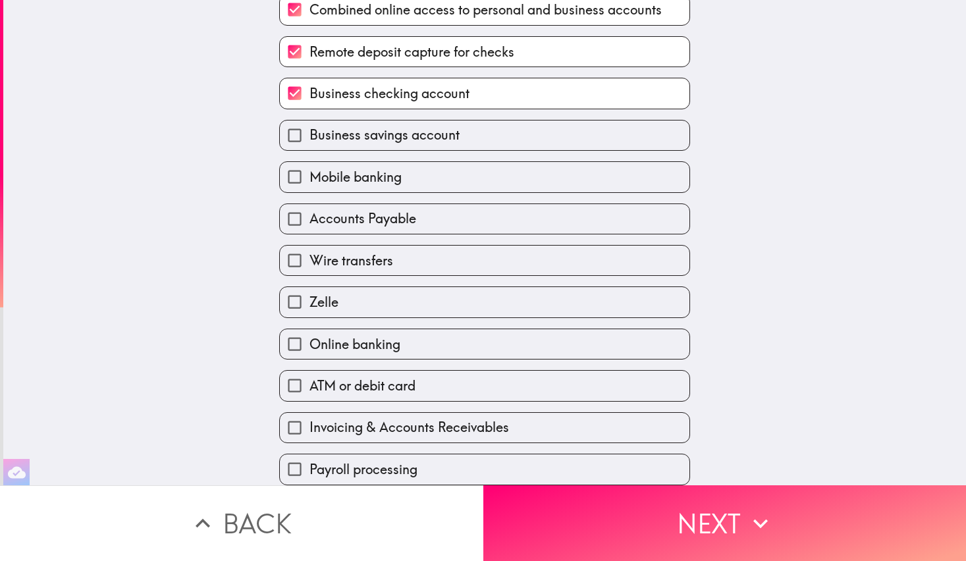
scroll to position [327, 0]
click at [288, 162] on input "Mobile banking" at bounding box center [295, 177] width 30 height 30
checkbox input "true"
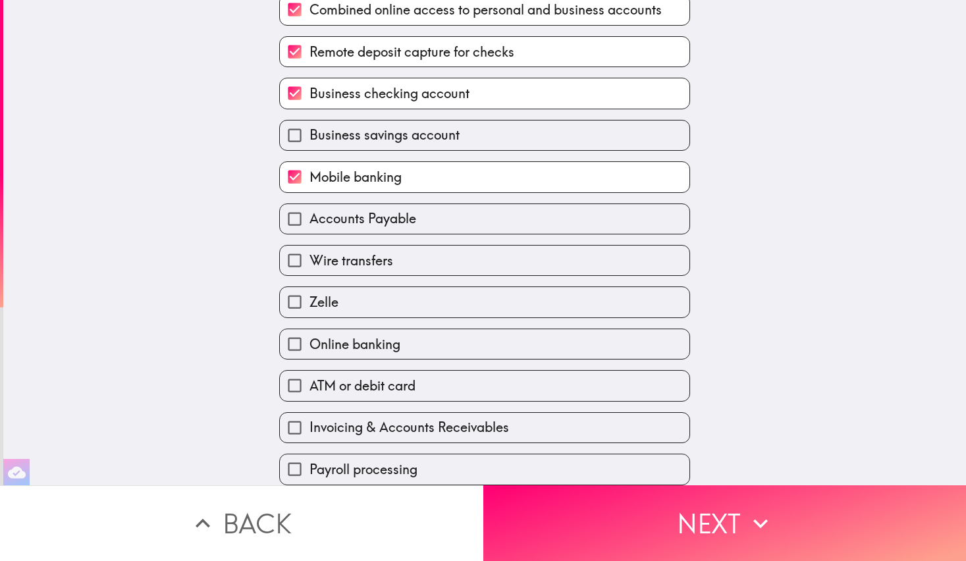
scroll to position [327, 0]
click at [286, 331] on input "Online banking" at bounding box center [295, 344] width 30 height 30
checkbox input "true"
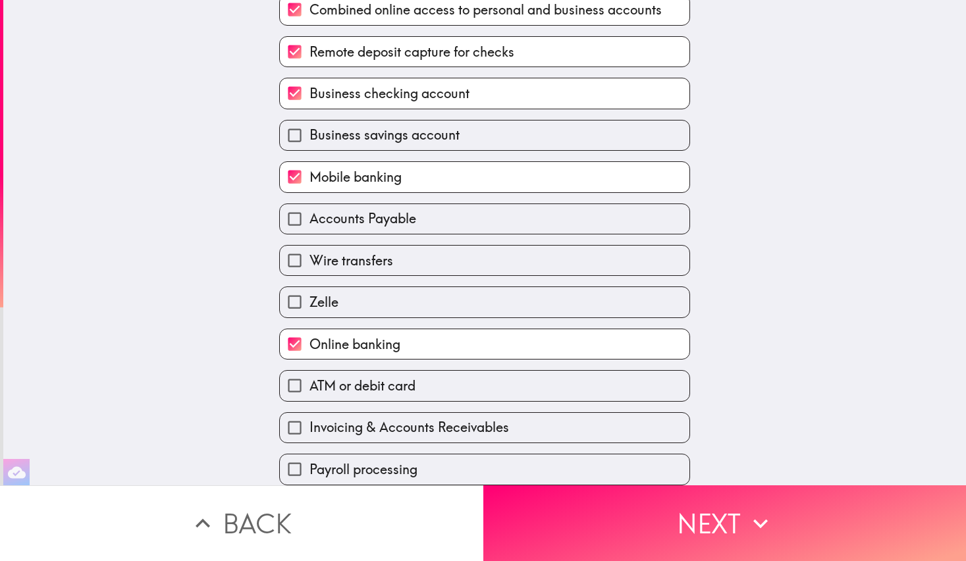
click at [286, 371] on input "ATM or debit card" at bounding box center [295, 386] width 30 height 30
checkbox input "true"
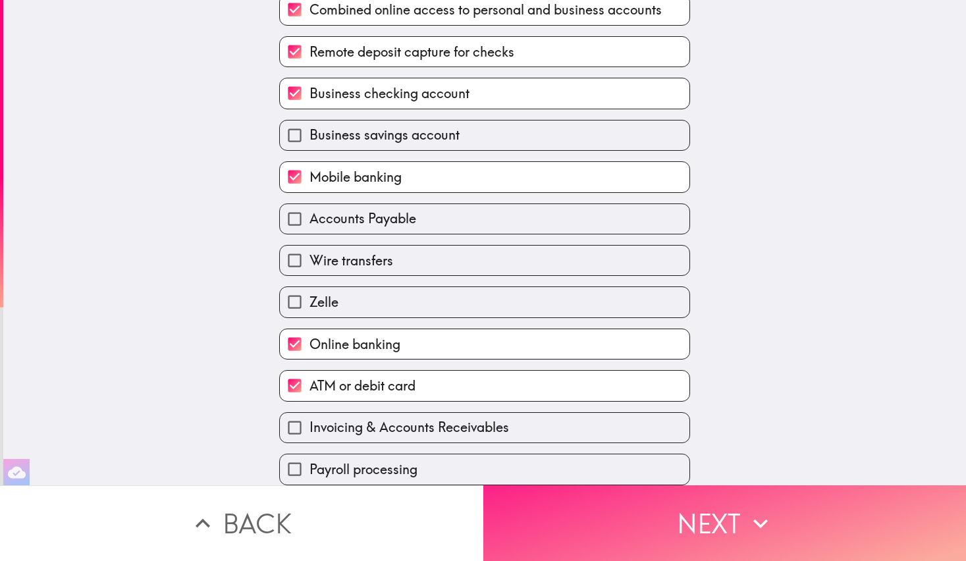
click at [688, 532] on button "Next" at bounding box center [724, 523] width 483 height 76
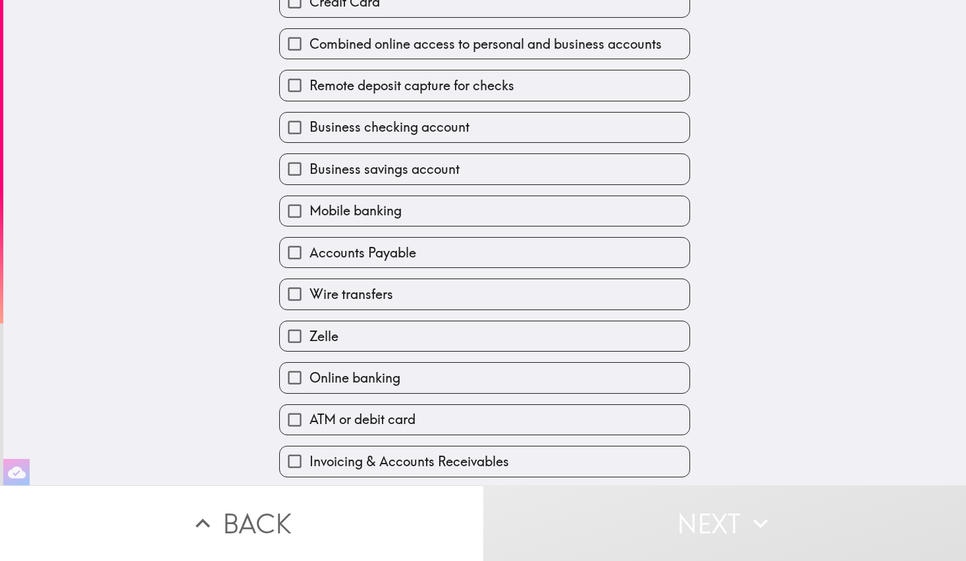
scroll to position [254, 0]
click at [285, 167] on input "Business savings account" at bounding box center [295, 168] width 30 height 30
checkbox input "true"
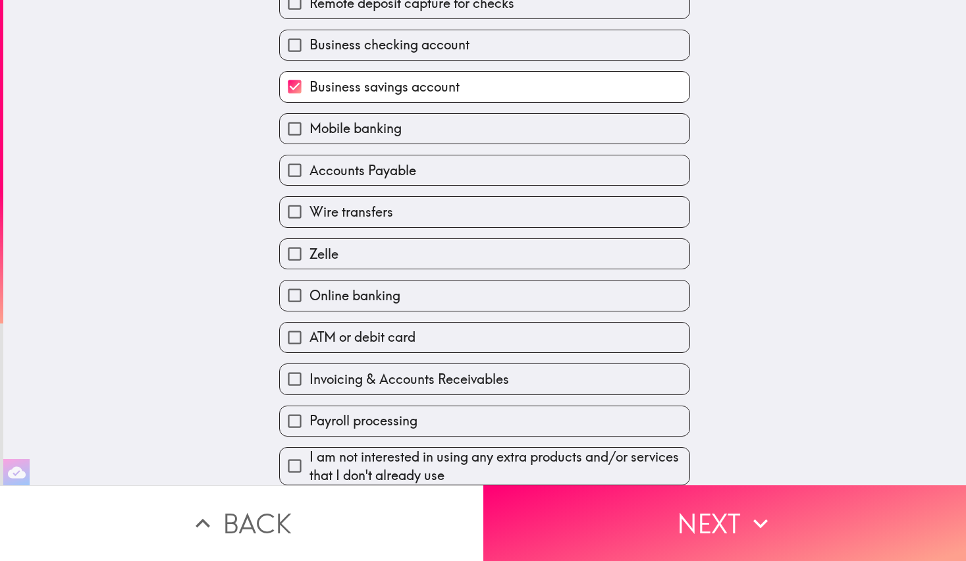
scroll to position [355, 0]
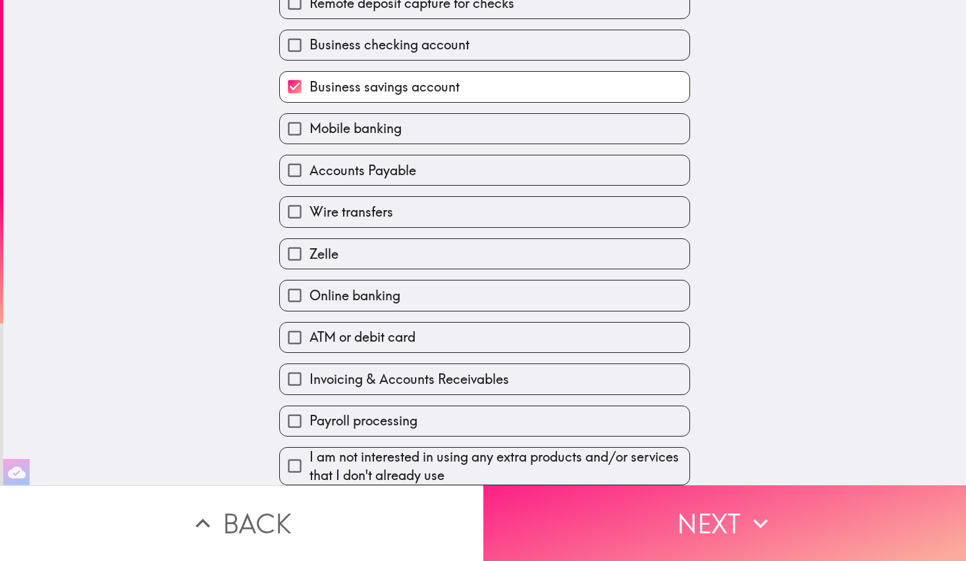
click at [654, 516] on button "Next" at bounding box center [724, 523] width 483 height 76
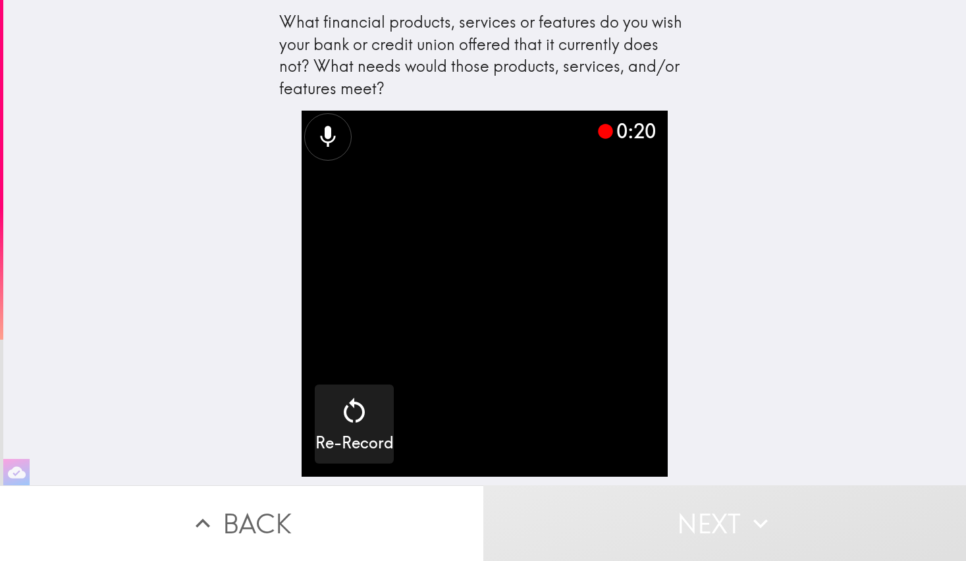
click at [657, 523] on button "Next" at bounding box center [724, 523] width 483 height 76
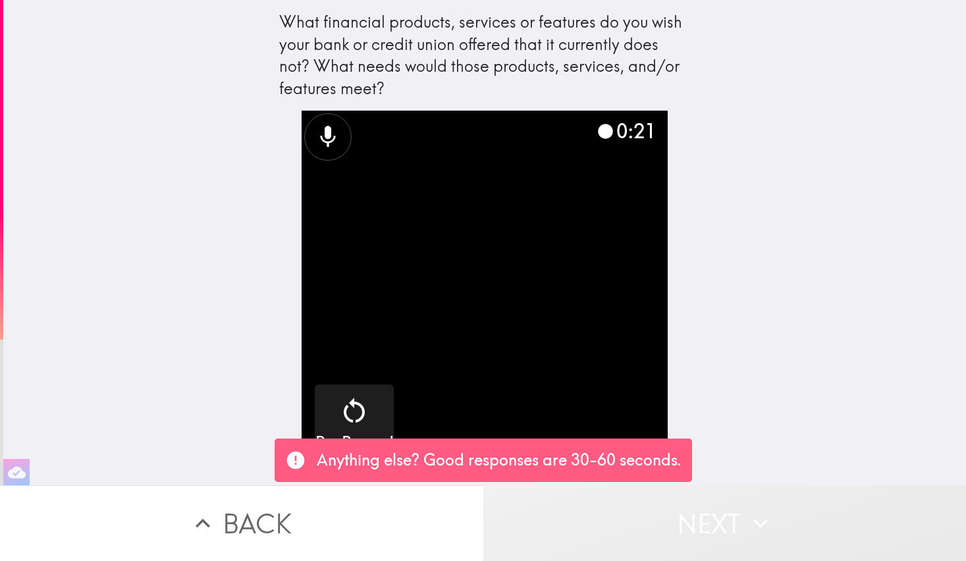
click at [697, 524] on button "Next" at bounding box center [724, 523] width 483 height 76
click at [721, 518] on button "Next" at bounding box center [724, 523] width 483 height 76
click at [728, 510] on button "Next" at bounding box center [724, 523] width 483 height 76
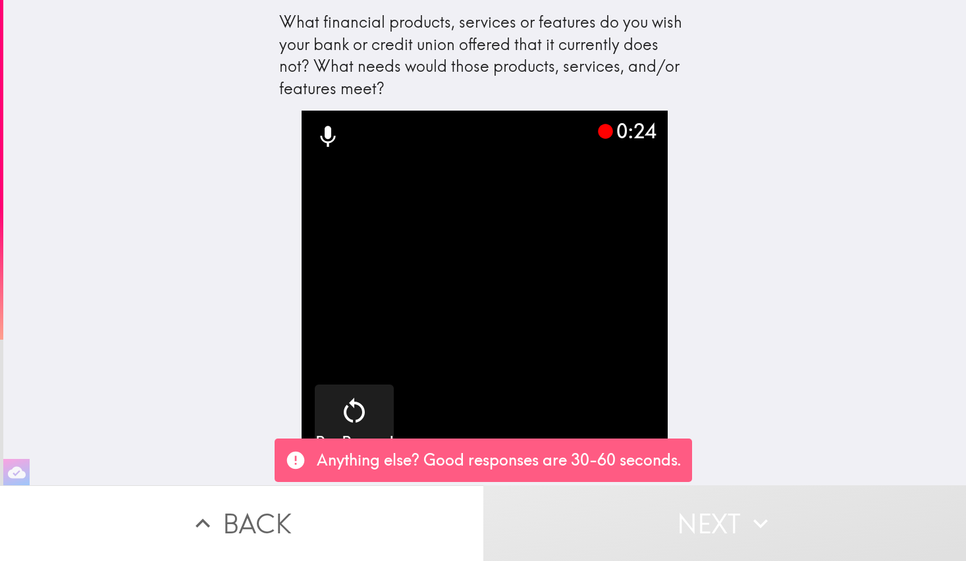
click at [671, 460] on p "Anything else? Good responses are 30-60 seconds." at bounding box center [499, 460] width 365 height 22
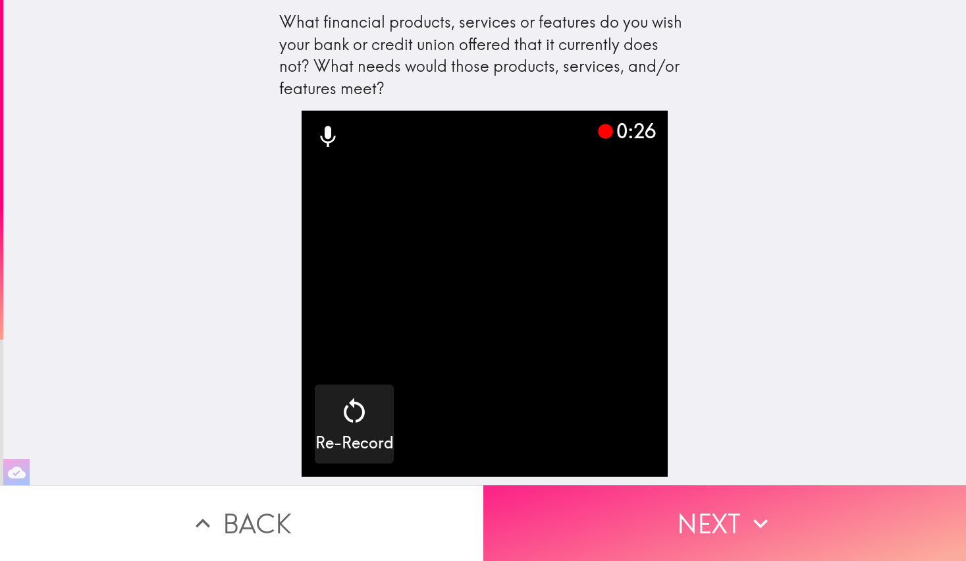
click at [696, 520] on button "Next" at bounding box center [724, 523] width 483 height 76
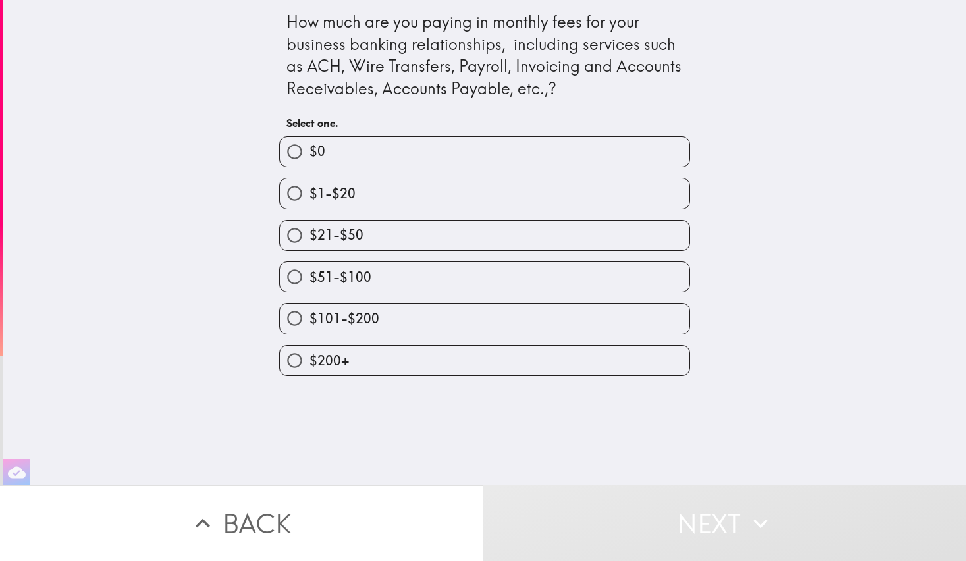
click at [286, 146] on input "$0" at bounding box center [295, 152] width 30 height 30
radio input "true"
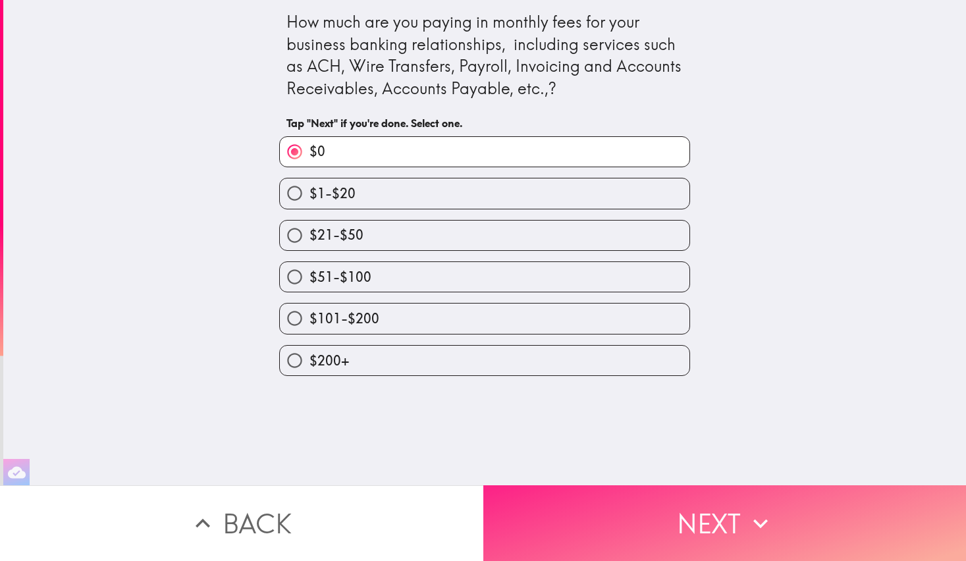
click at [591, 499] on button "Next" at bounding box center [724, 523] width 483 height 76
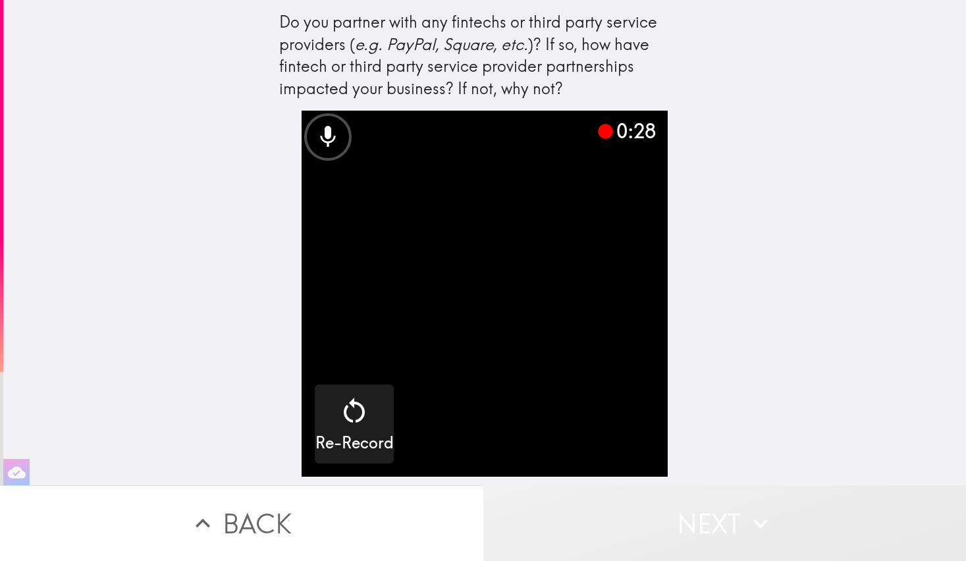
click at [676, 510] on button "Next" at bounding box center [724, 523] width 483 height 76
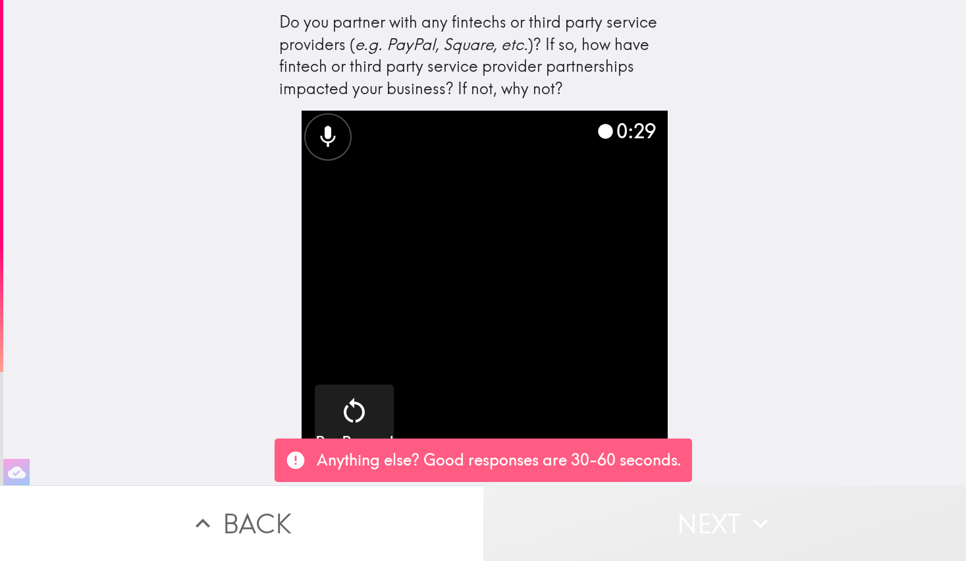
click at [711, 518] on button "Next" at bounding box center [724, 523] width 483 height 76
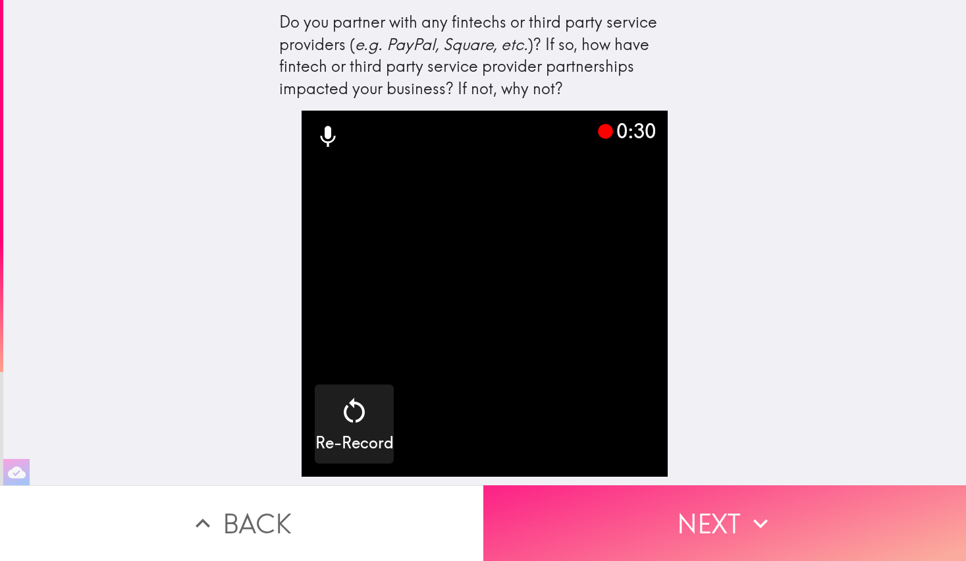
click at [668, 519] on button "Next" at bounding box center [724, 523] width 483 height 76
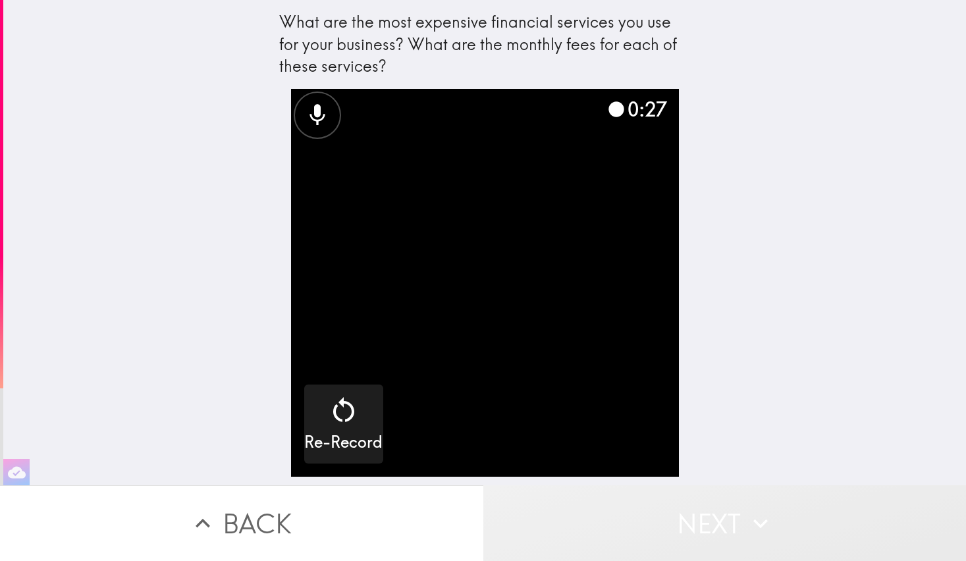
click at [726, 516] on button "Next" at bounding box center [724, 523] width 483 height 76
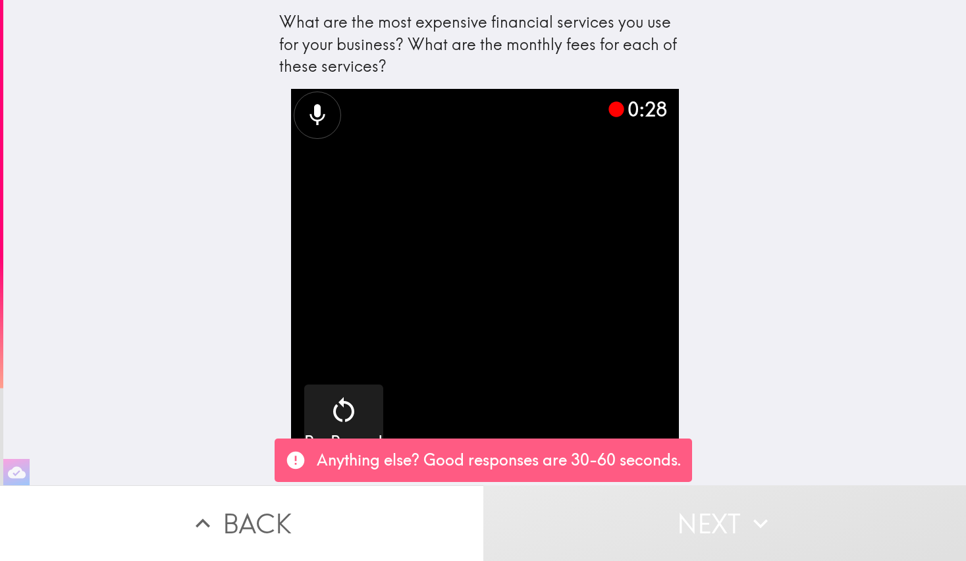
click at [726, 516] on button "Next" at bounding box center [724, 523] width 483 height 76
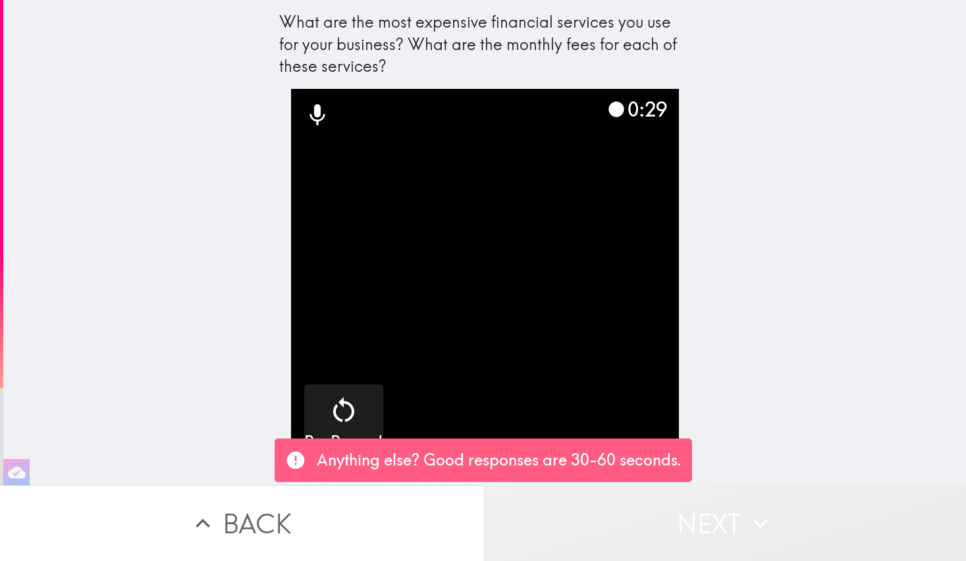
click at [696, 526] on button "Next" at bounding box center [724, 523] width 483 height 76
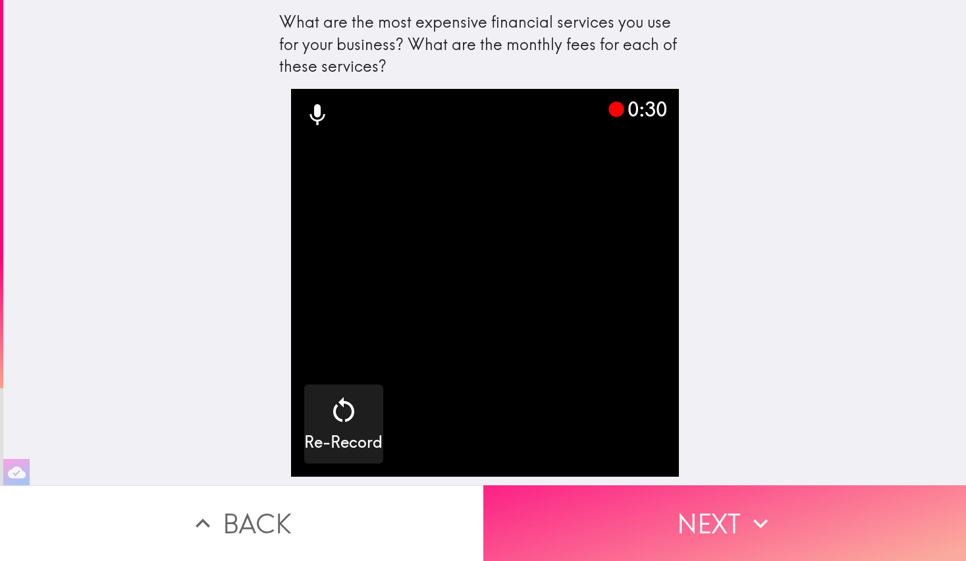
click at [709, 518] on button "Next" at bounding box center [724, 523] width 483 height 76
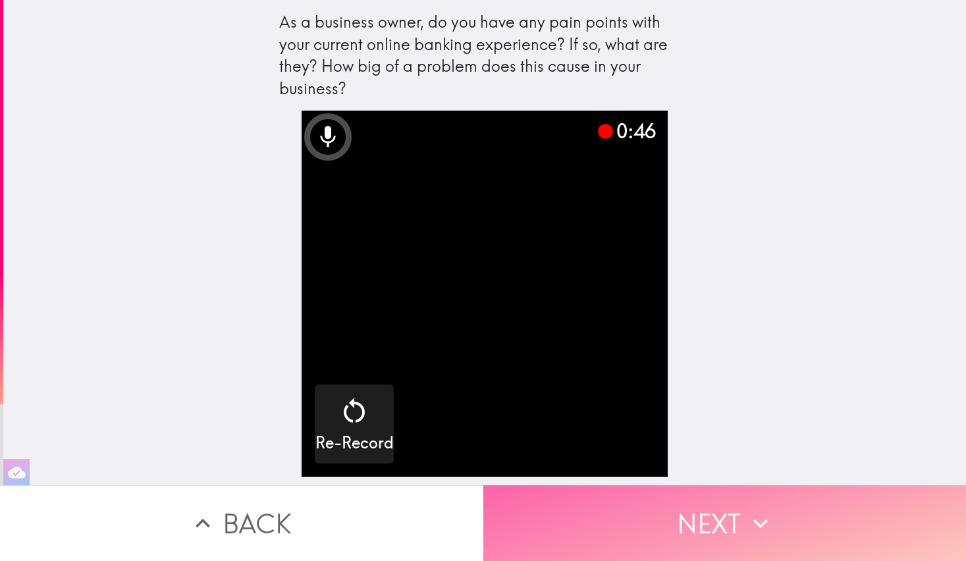
click at [670, 523] on button "Next" at bounding box center [724, 523] width 483 height 76
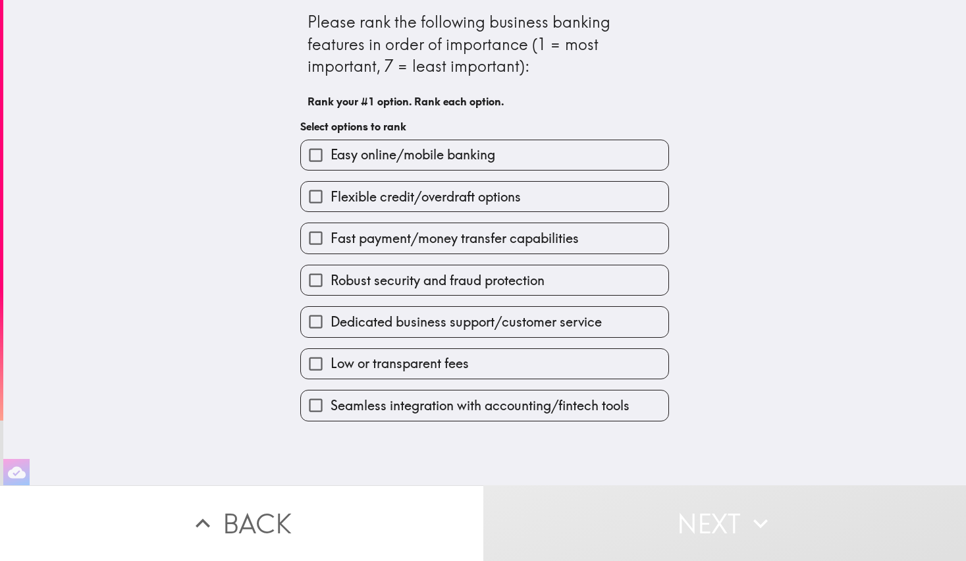
click at [308, 408] on input "Seamless integration with accounting/fintech tools" at bounding box center [316, 406] width 30 height 30
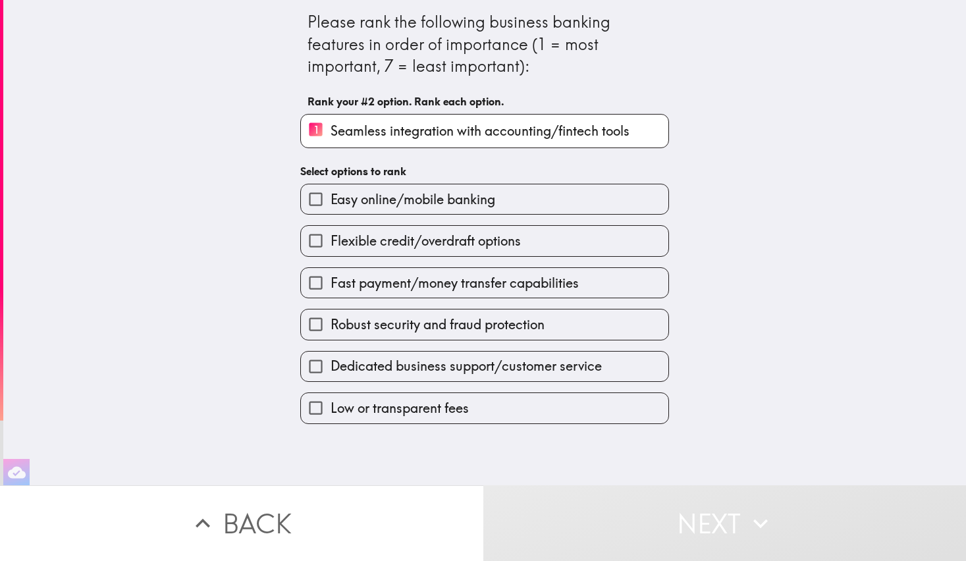
click at [307, 197] on input "Easy online/mobile banking" at bounding box center [316, 199] width 30 height 30
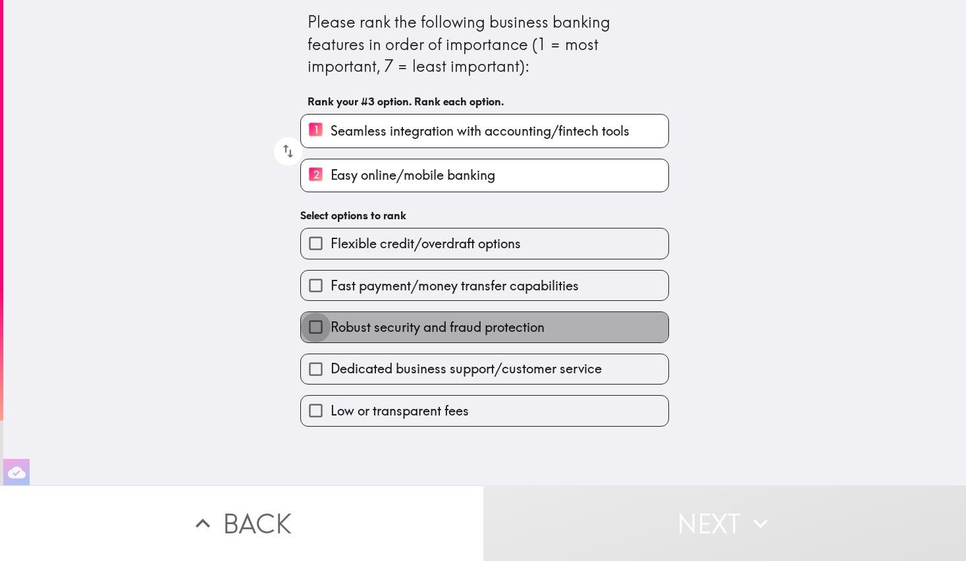
click at [308, 325] on input "Robust security and fraud protection" at bounding box center [316, 327] width 30 height 30
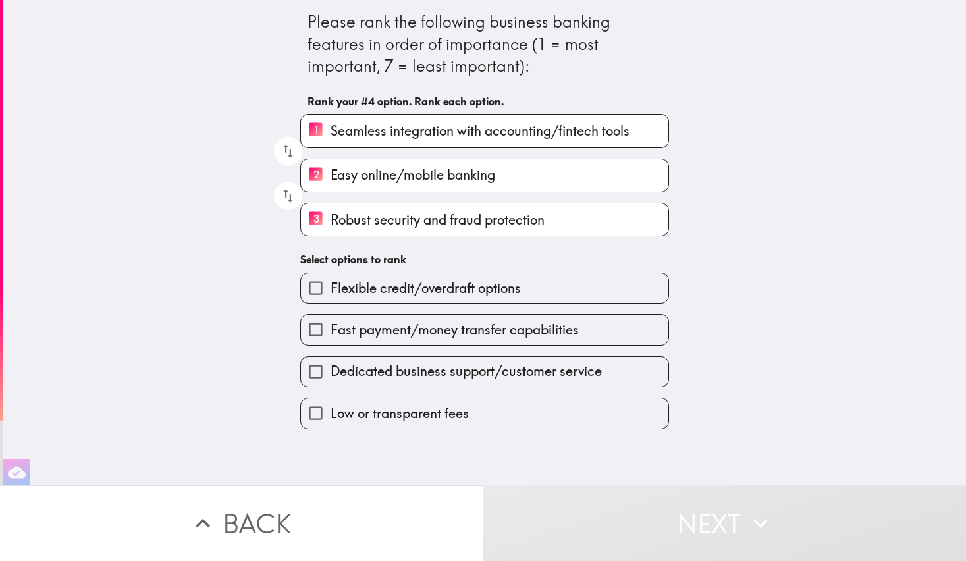
click at [307, 413] on input "Low or transparent fees" at bounding box center [316, 413] width 30 height 30
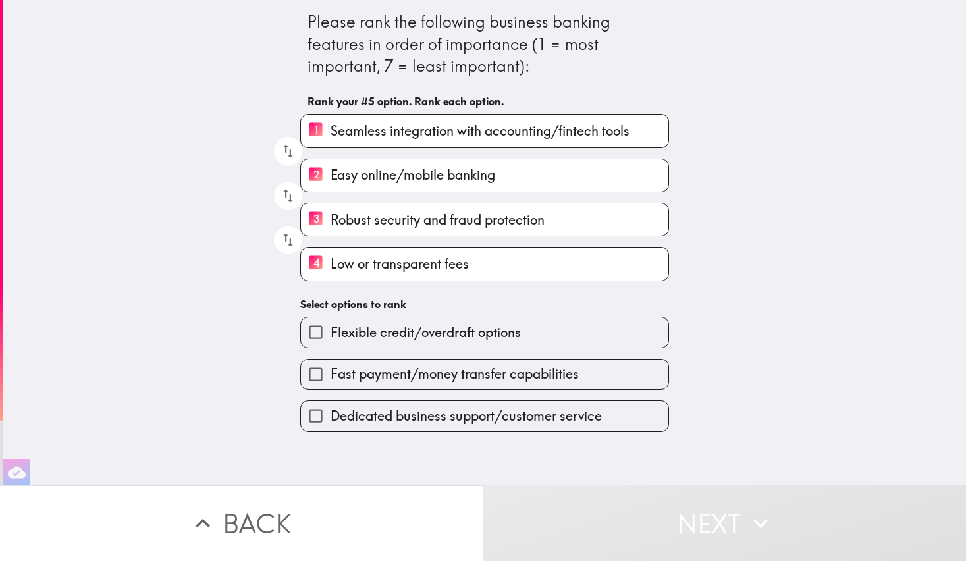
click at [307, 416] on input "Dedicated business support/customer service" at bounding box center [316, 416] width 30 height 30
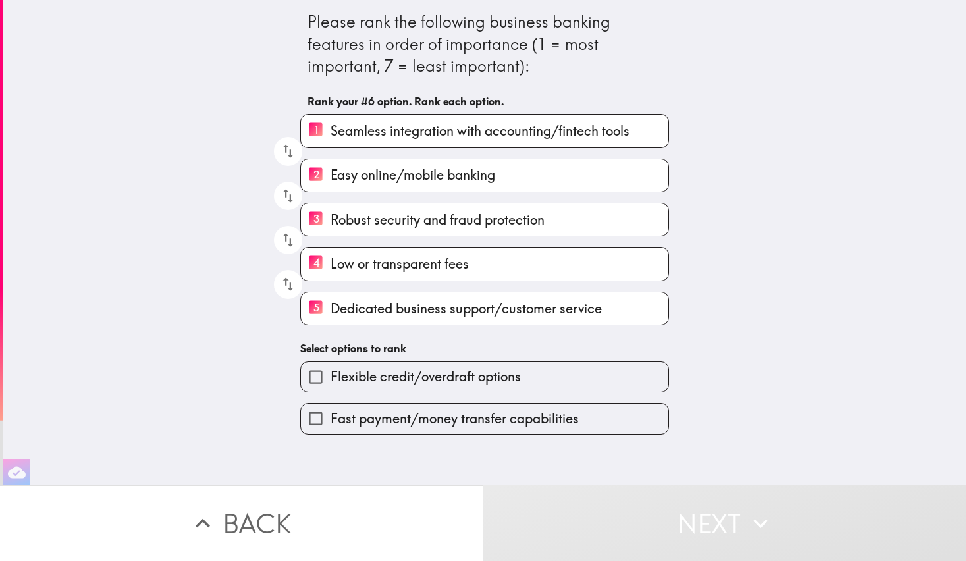
click at [309, 377] on input "Flexible credit/overdraft options" at bounding box center [316, 377] width 30 height 30
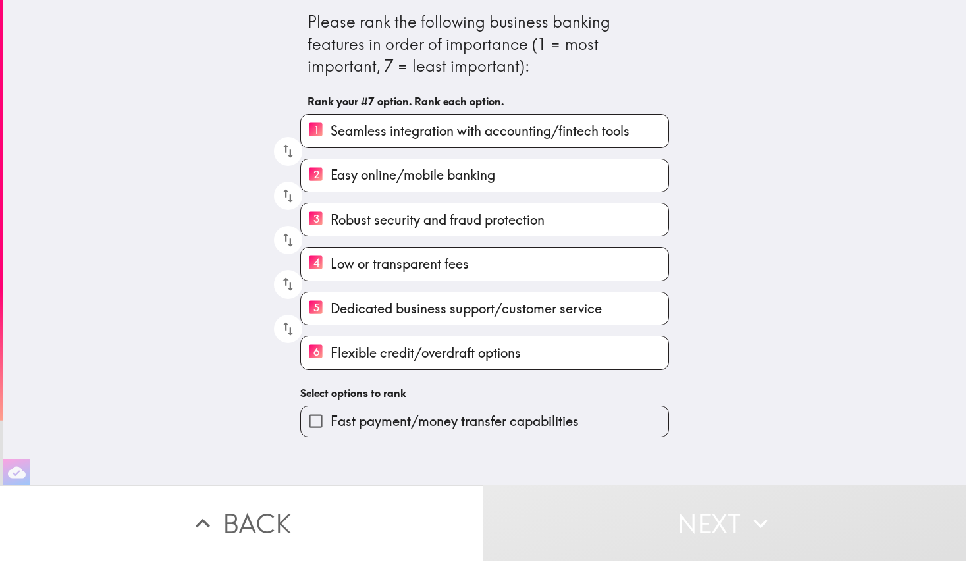
click at [304, 421] on input "Fast payment/money transfer capabilities" at bounding box center [316, 421] width 30 height 30
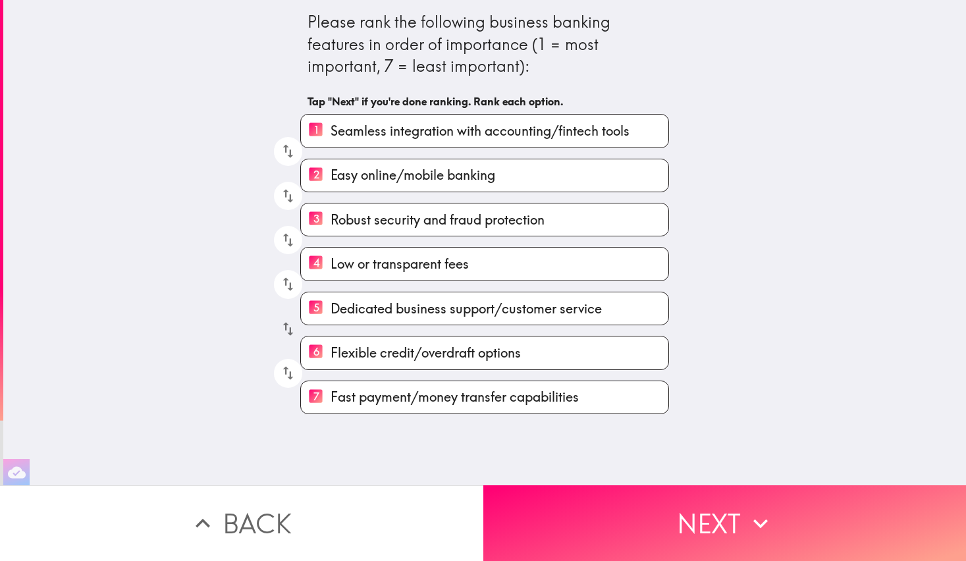
click at [279, 325] on icon "button" at bounding box center [288, 329] width 18 height 18
click at [279, 290] on icon "button" at bounding box center [288, 284] width 18 height 18
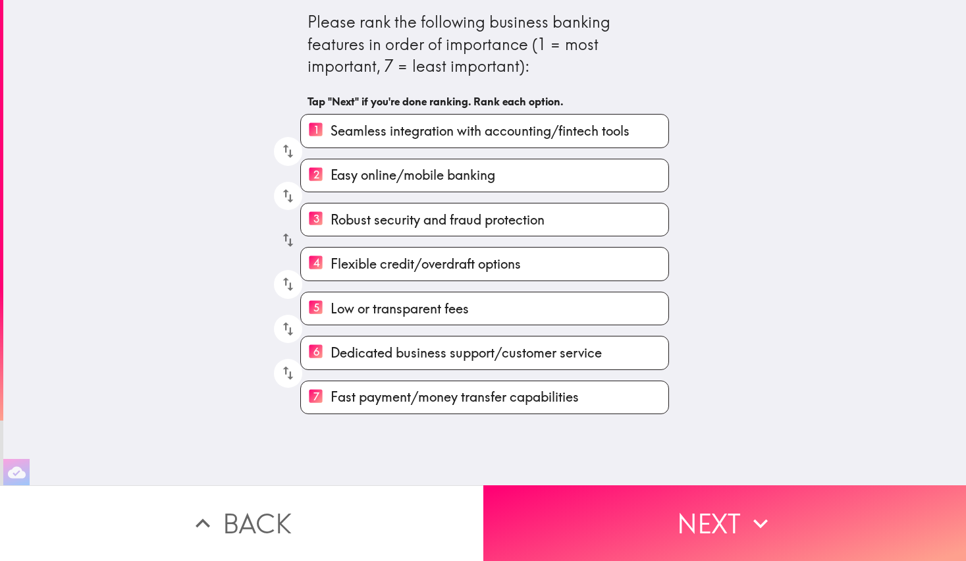
click at [279, 244] on icon "button" at bounding box center [288, 240] width 18 height 18
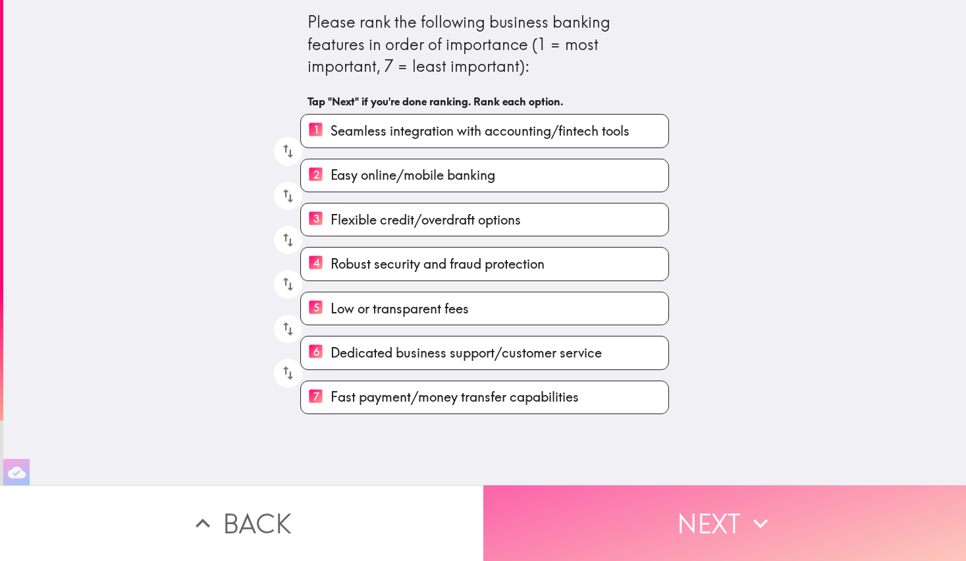
click at [726, 512] on button "Next" at bounding box center [724, 523] width 483 height 76
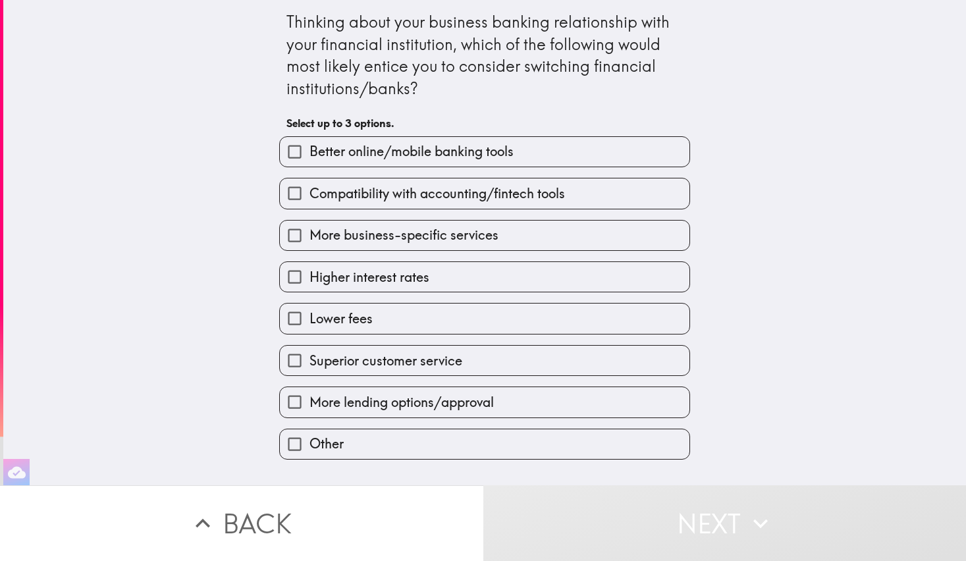
click at [287, 192] on input "Compatibility with accounting/fintech tools" at bounding box center [295, 193] width 30 height 30
checkbox input "true"
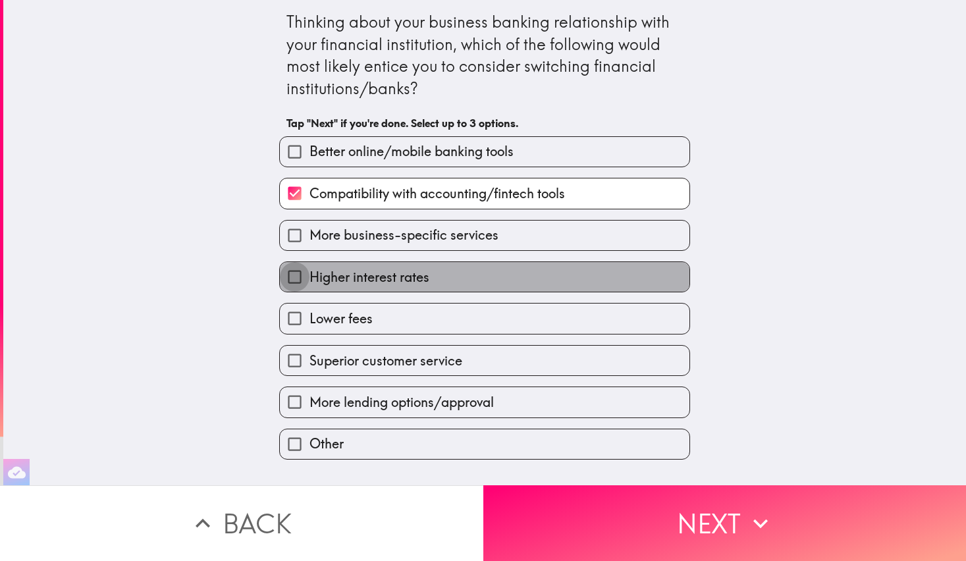
click at [285, 277] on input "Higher interest rates" at bounding box center [295, 277] width 30 height 30
checkbox input "true"
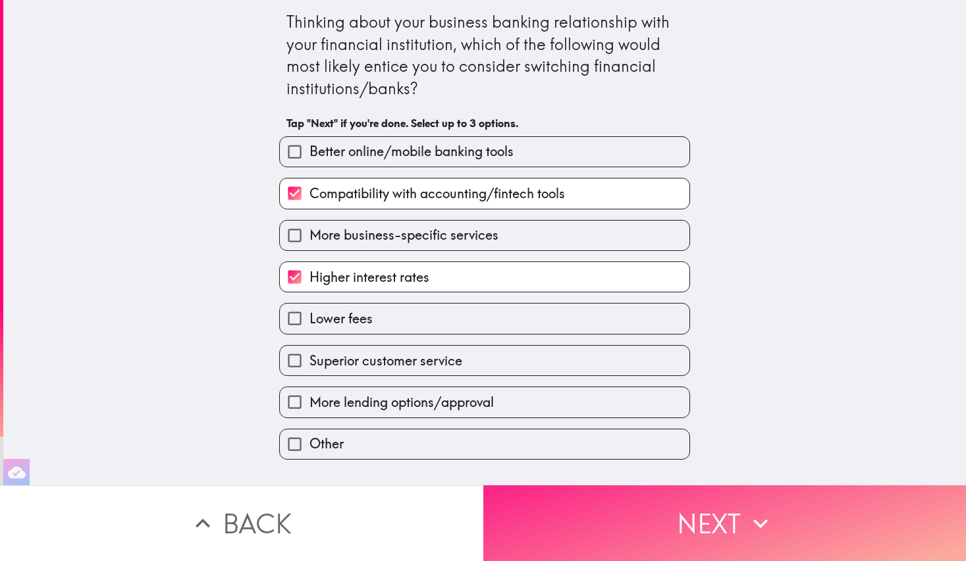
click at [715, 512] on button "Next" at bounding box center [724, 523] width 483 height 76
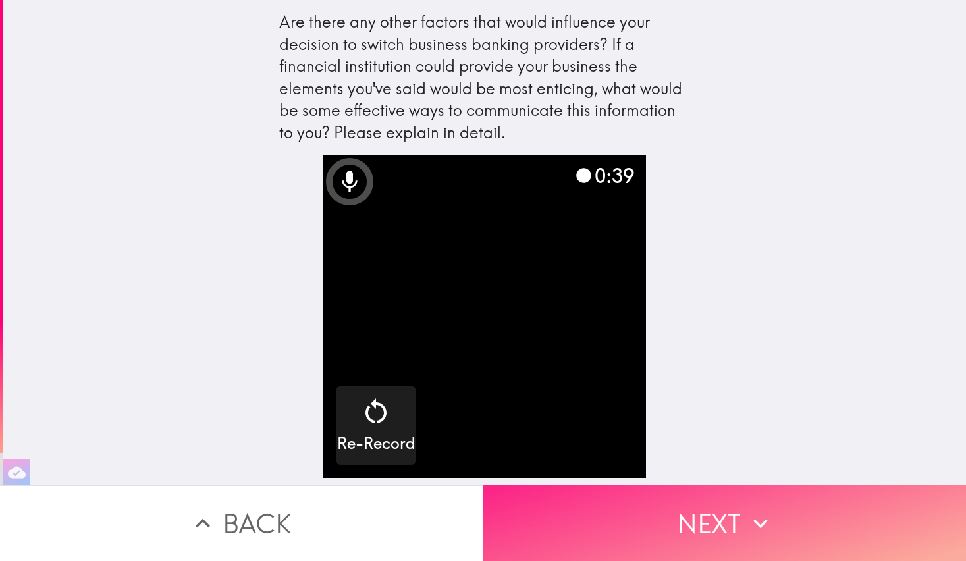
click at [674, 511] on button "Next" at bounding box center [724, 523] width 483 height 76
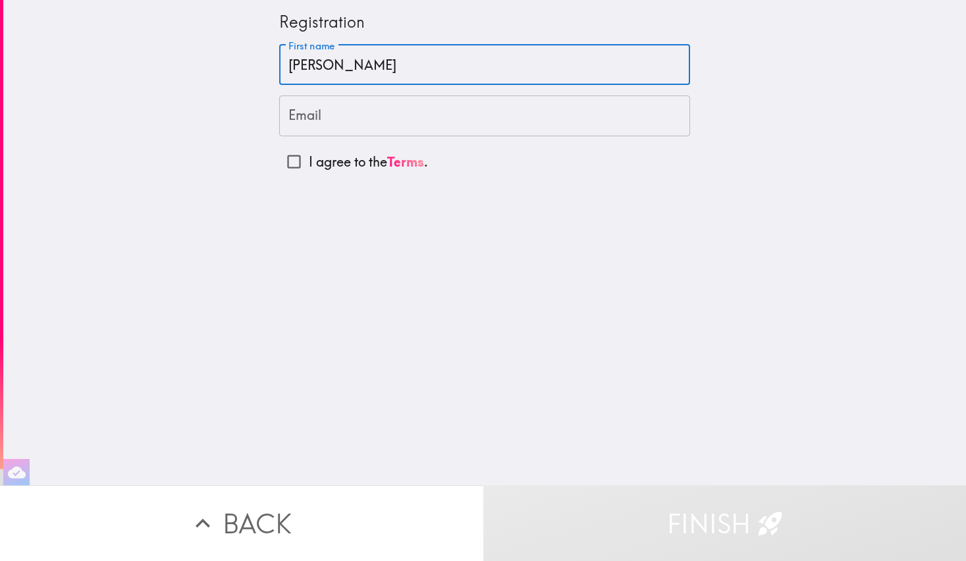
type input "[PERSON_NAME]"
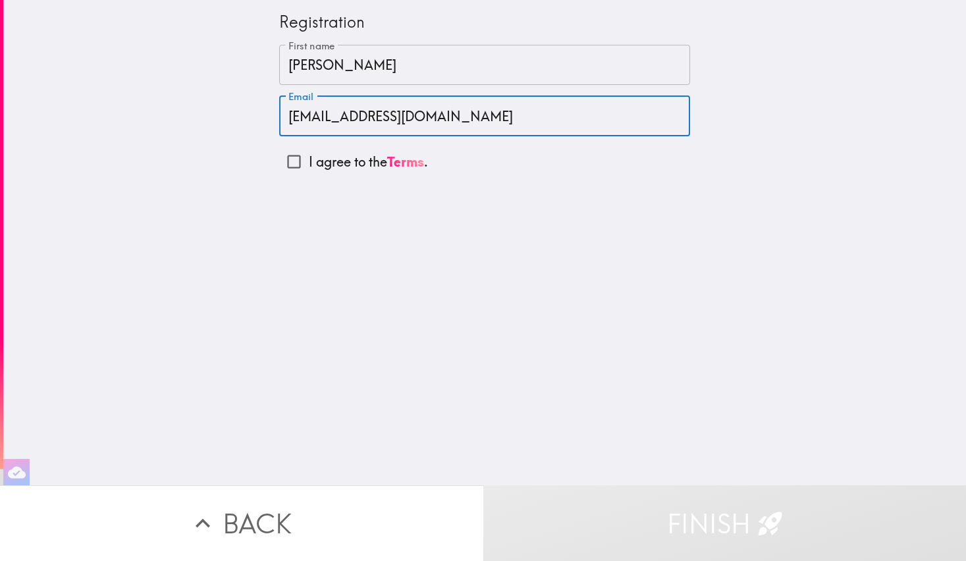
type input "[EMAIL_ADDRESS][DOMAIN_NAME]"
click at [279, 157] on input "I agree to the Terms ." at bounding box center [294, 162] width 30 height 30
checkbox input "true"
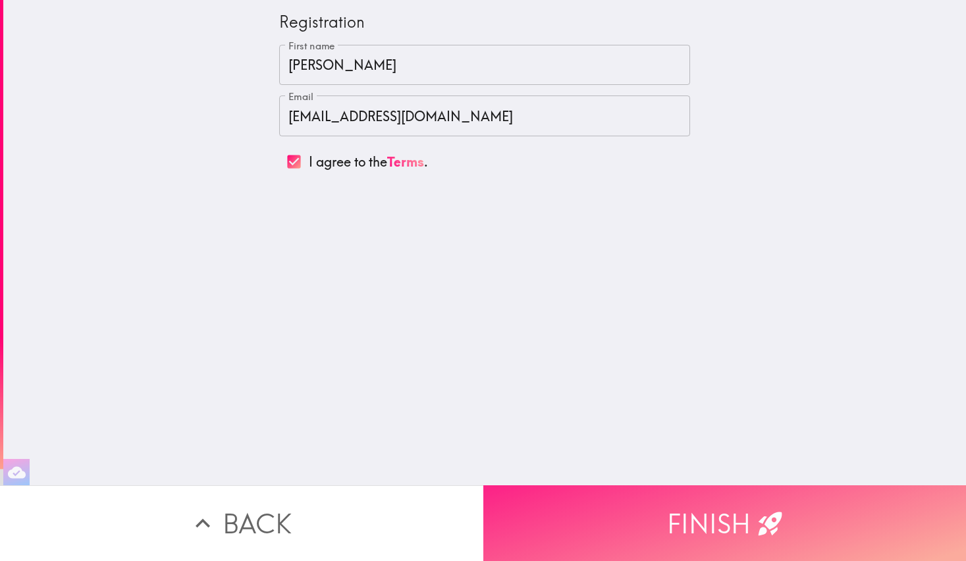
click at [640, 522] on button "Finish" at bounding box center [724, 523] width 483 height 76
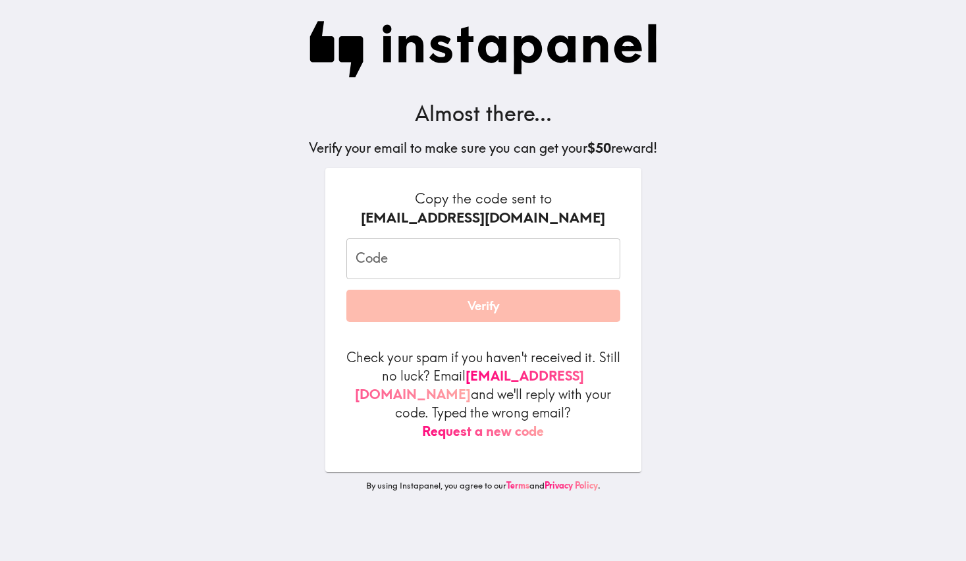
click at [352, 268] on input "Code" at bounding box center [483, 258] width 274 height 41
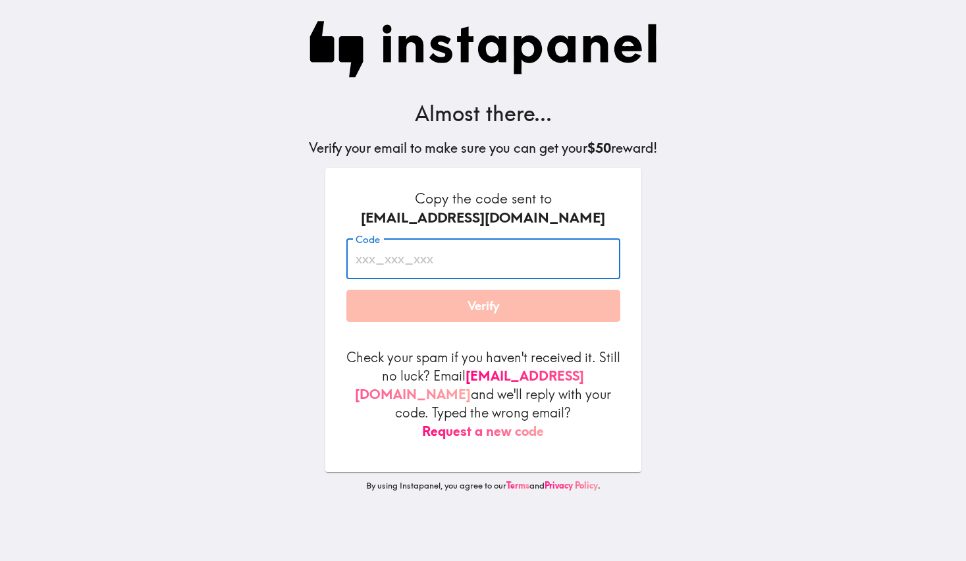
paste input "64U_ynB_L7a"
type input "64U_ynB_L7a"
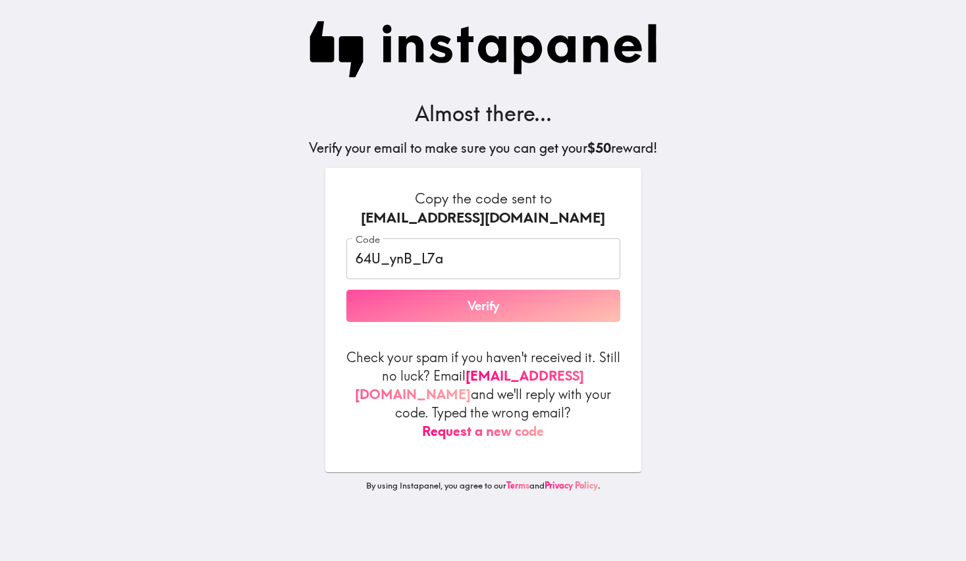
click at [513, 317] on button "Verify" at bounding box center [483, 306] width 274 height 33
